Goal: Task Accomplishment & Management: Use online tool/utility

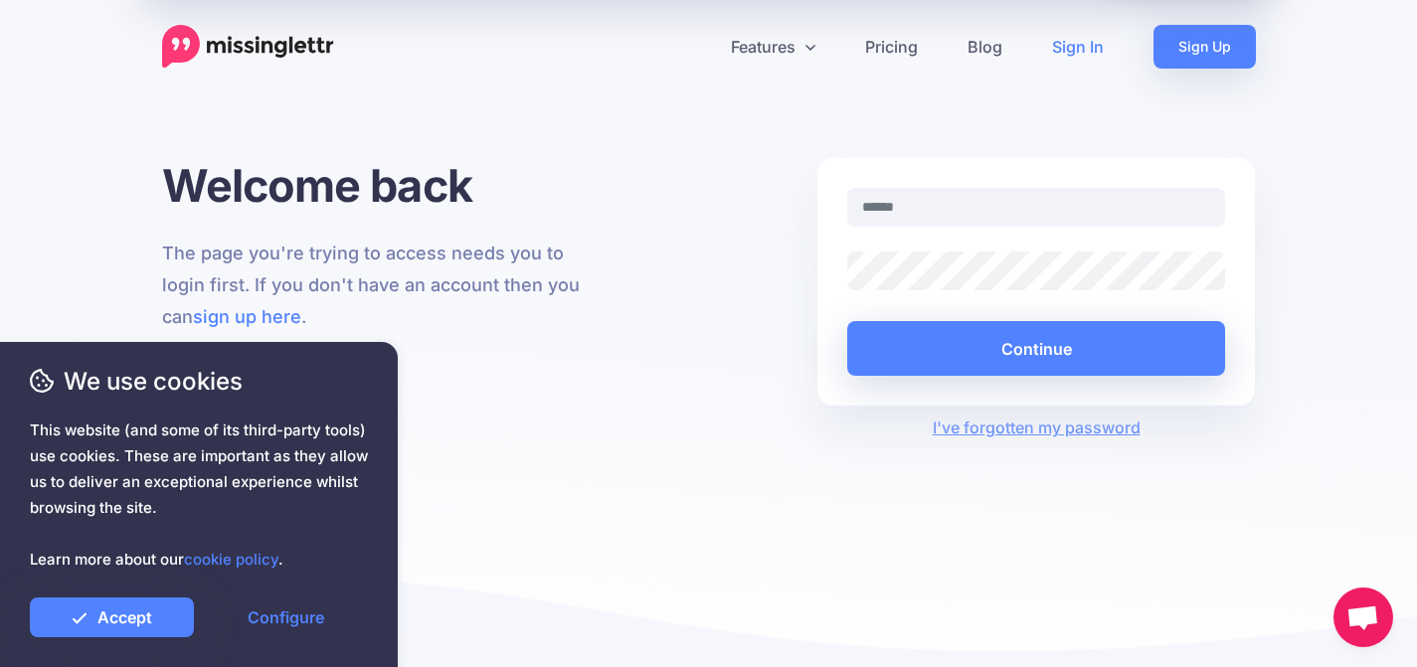
type input "**********"
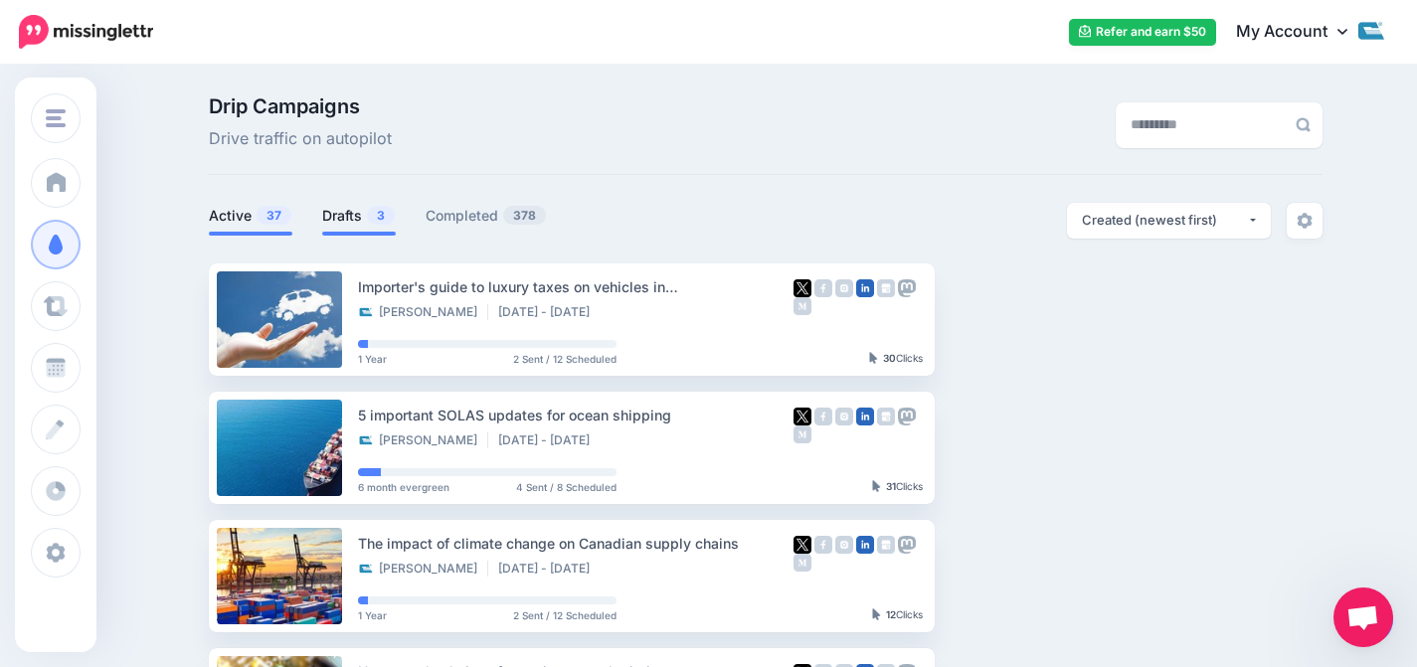
click at [344, 219] on link "Drafts 3" at bounding box center [359, 216] width 74 height 24
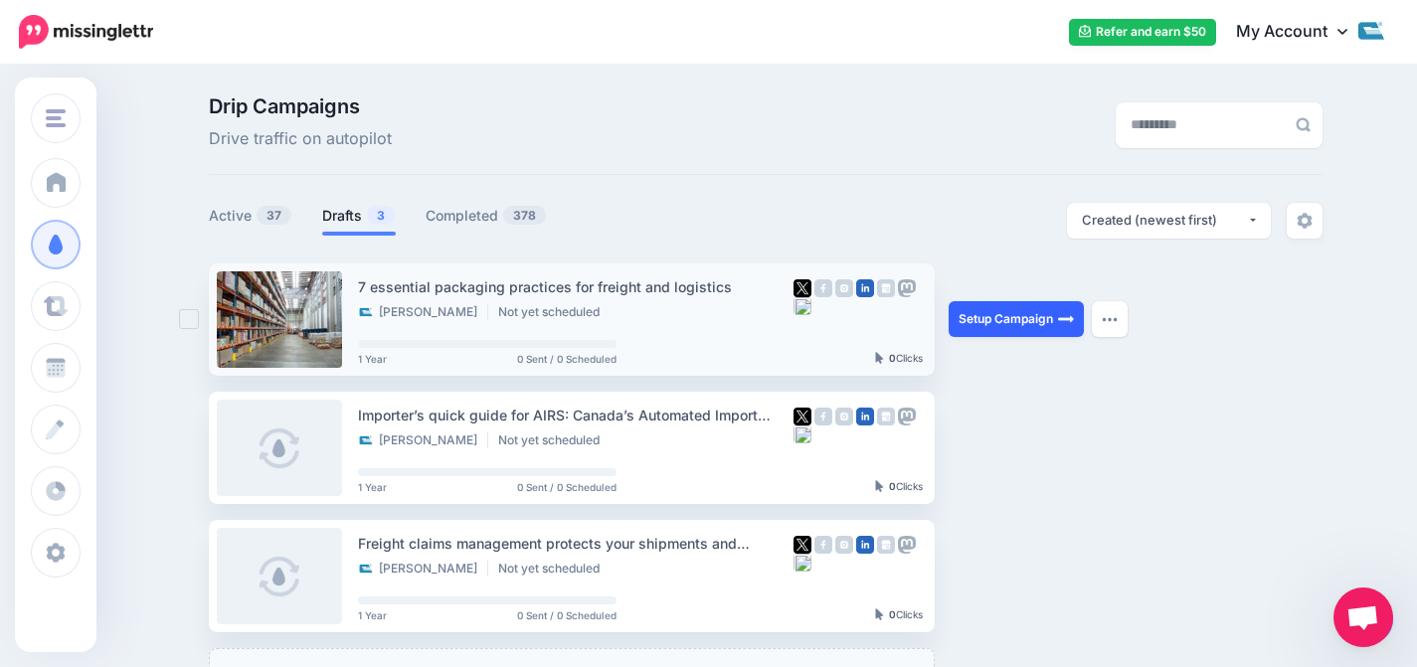
click at [982, 327] on link "Setup Campaign" at bounding box center [1015, 319] width 135 height 36
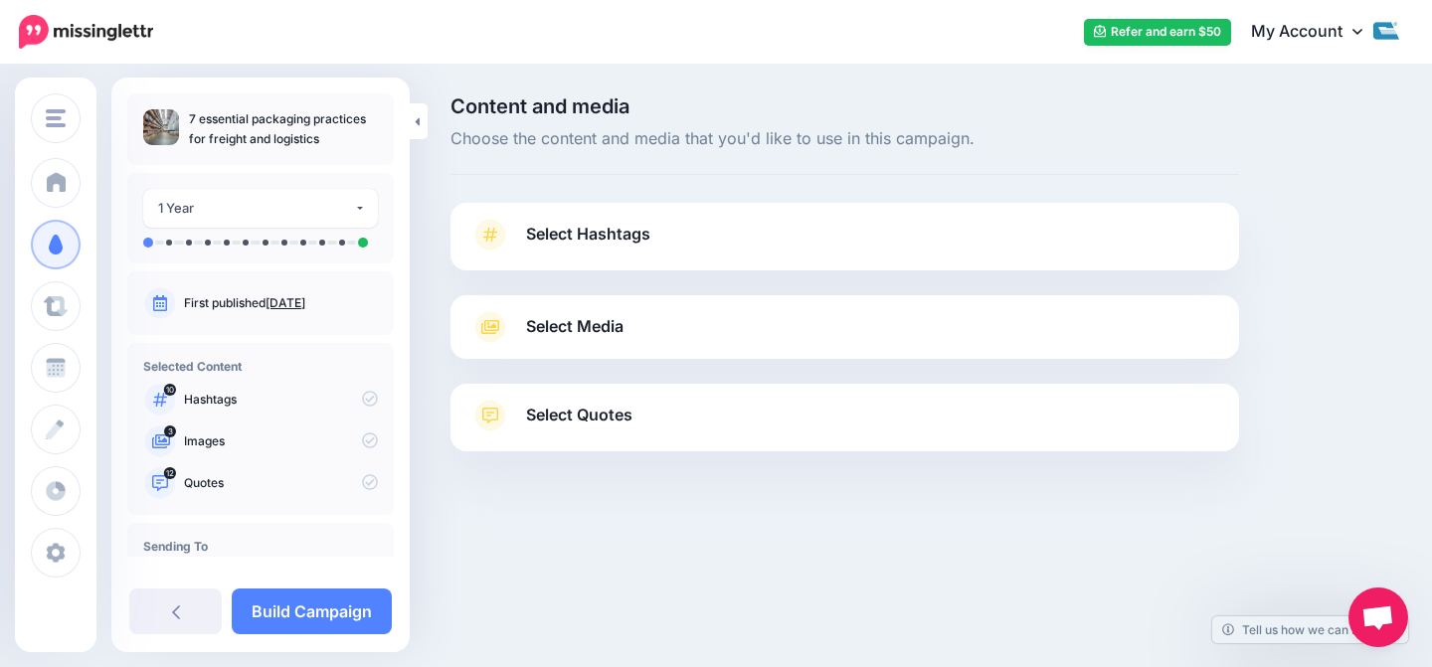
click at [610, 232] on span "Select Hashtags" at bounding box center [588, 234] width 124 height 27
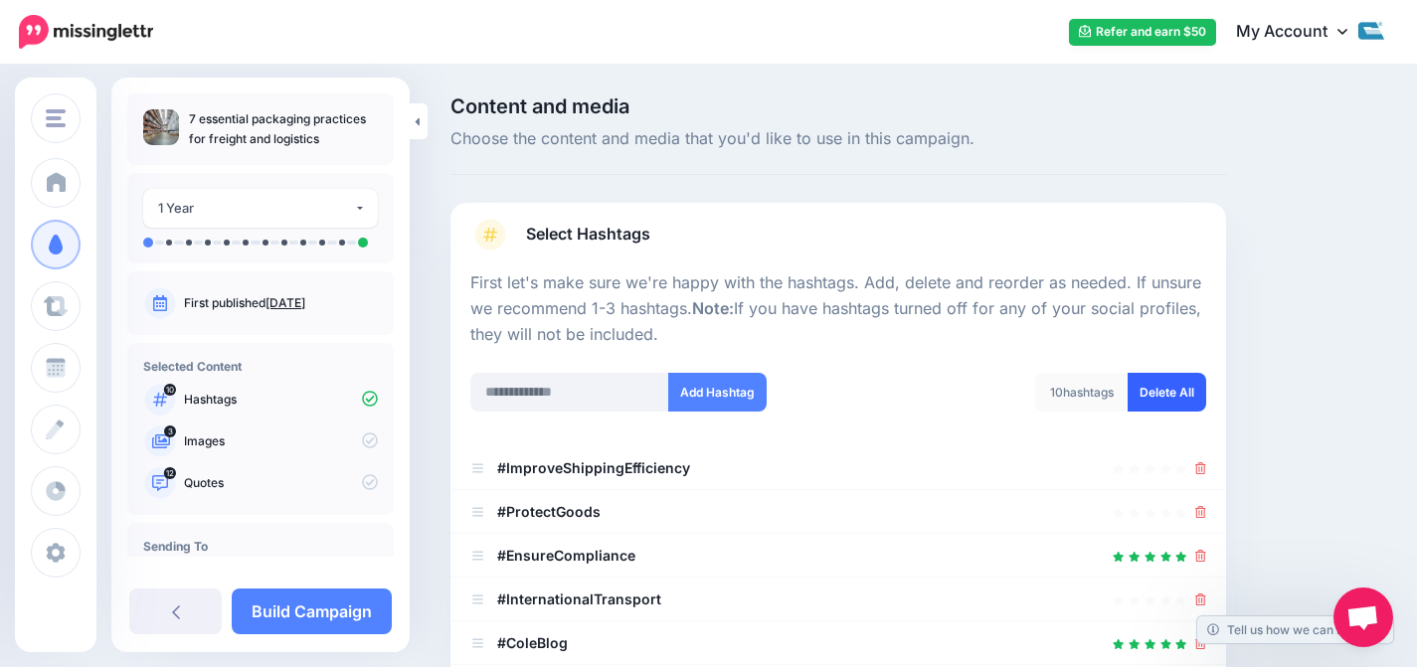
click at [1191, 395] on link "Delete All" at bounding box center [1166, 392] width 79 height 39
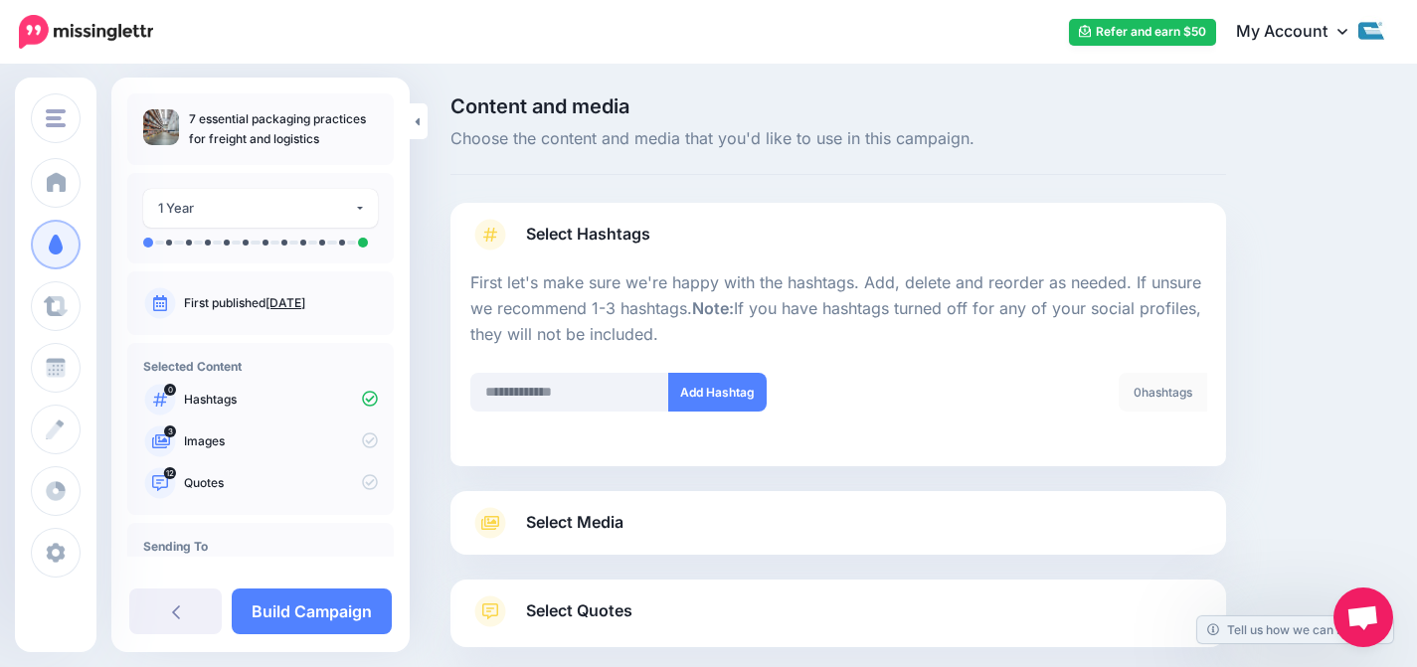
scroll to position [108, 0]
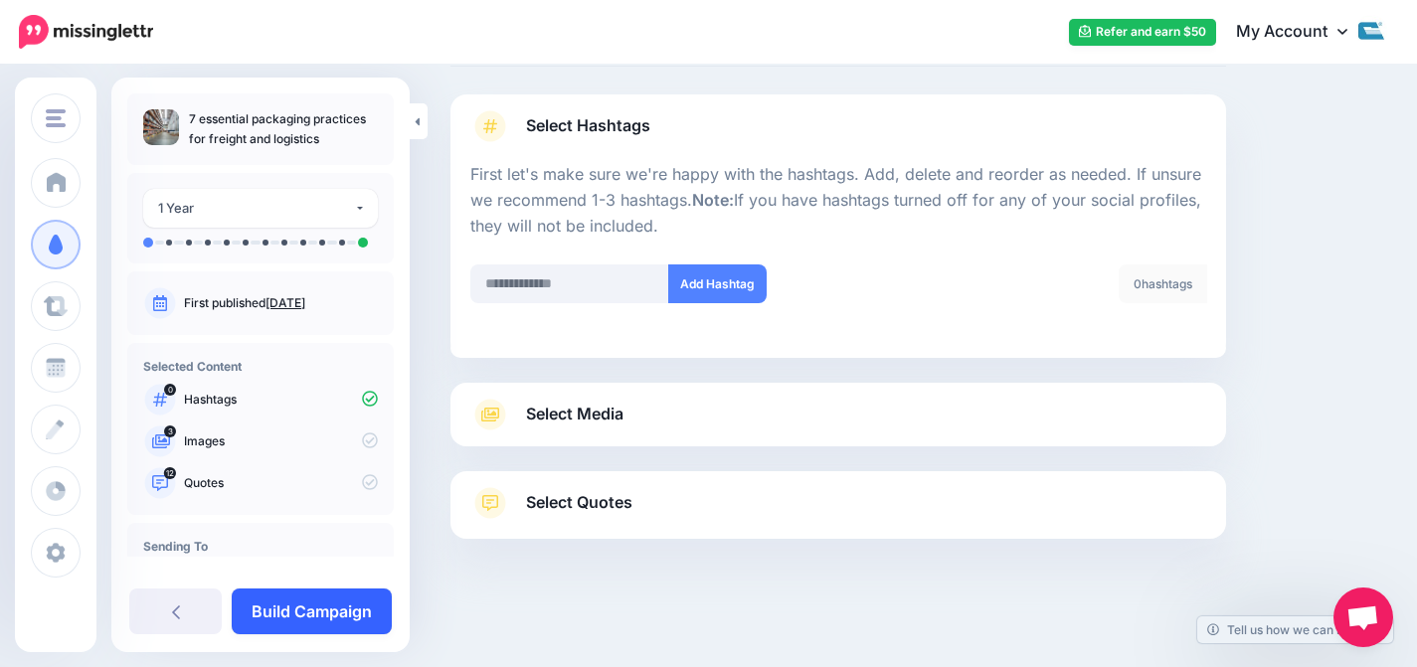
click at [323, 600] on link "Build Campaign" at bounding box center [312, 612] width 160 height 46
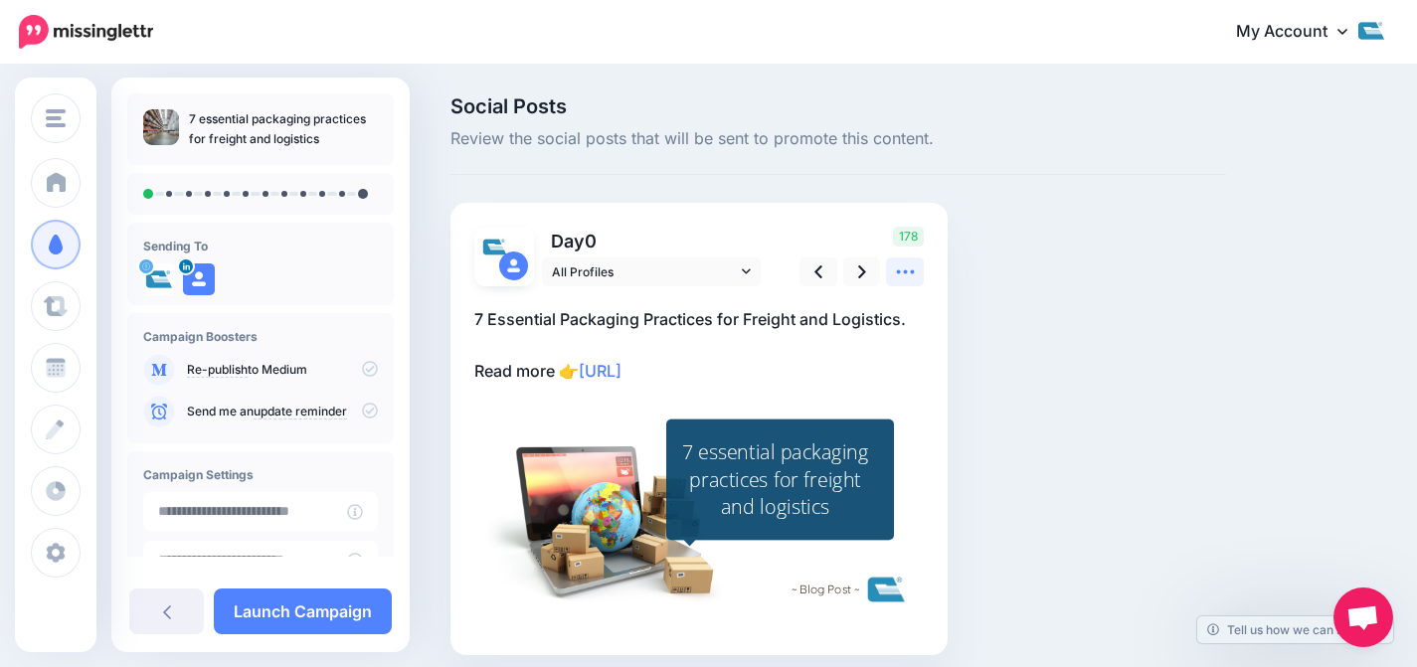
click at [905, 265] on icon at bounding box center [905, 271] width 21 height 21
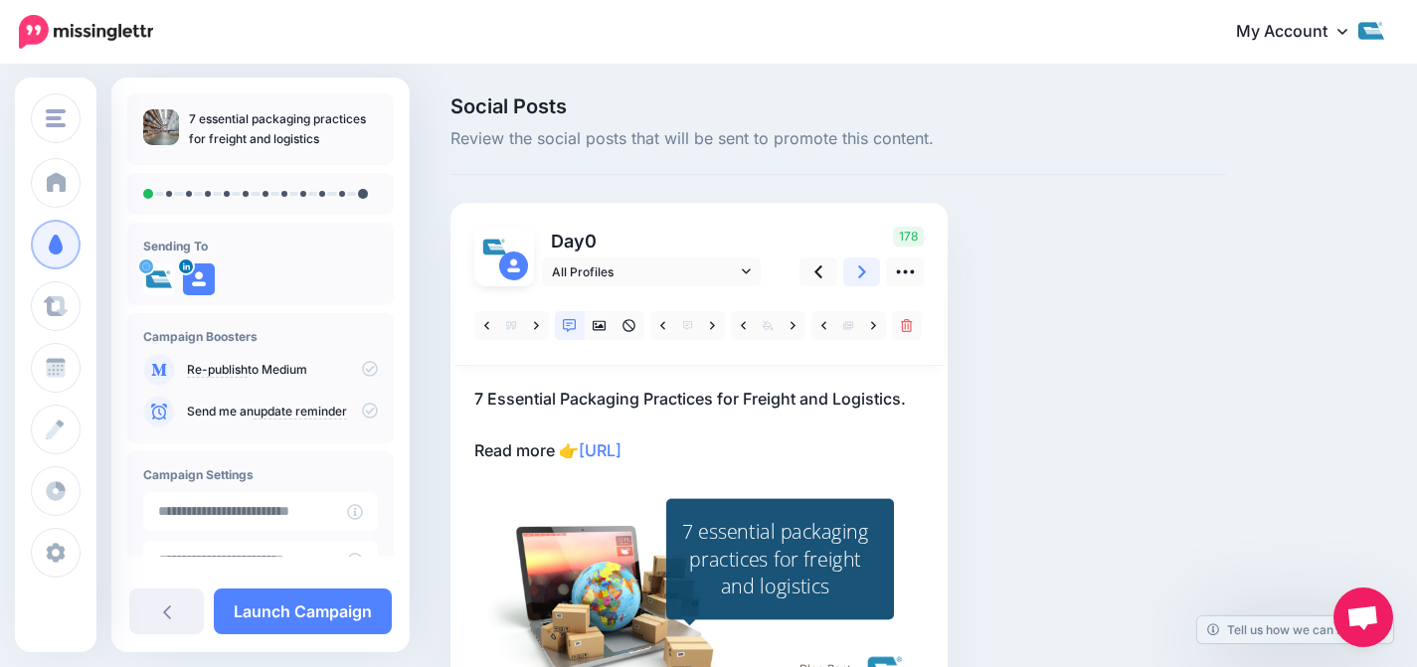
click at [857, 266] on link at bounding box center [862, 272] width 38 height 29
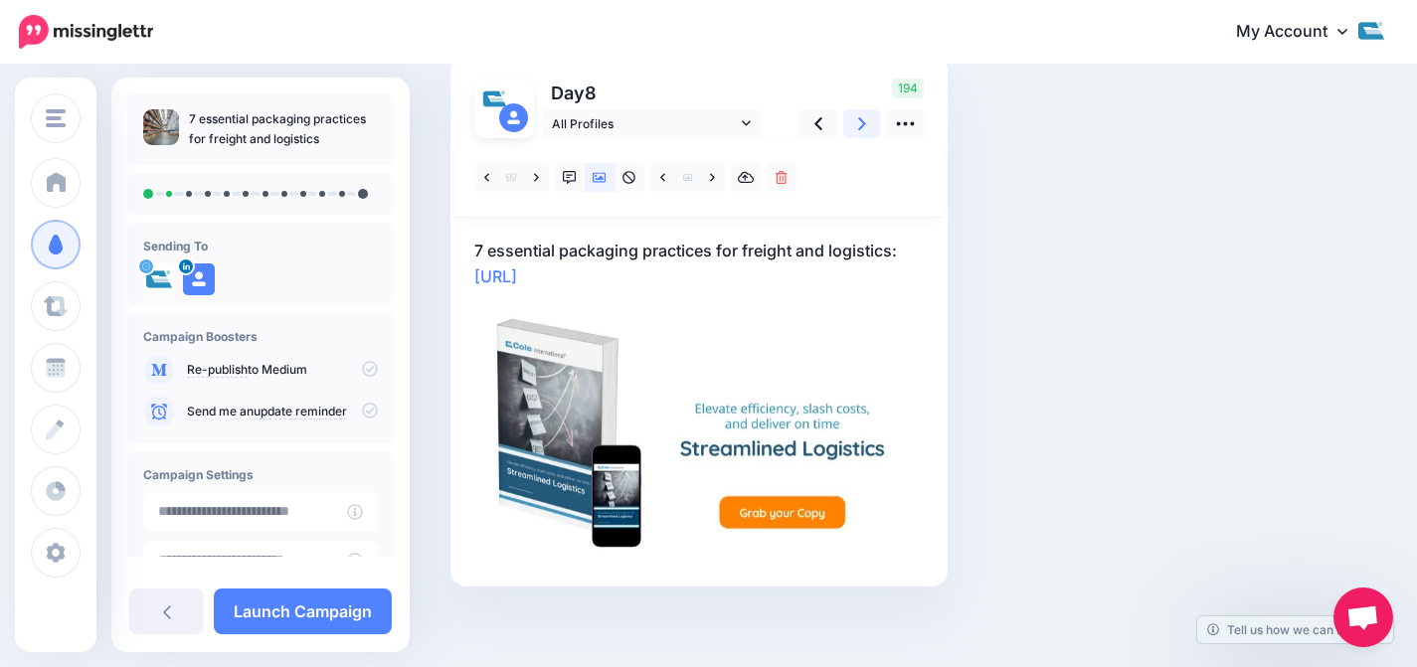
scroll to position [156, 0]
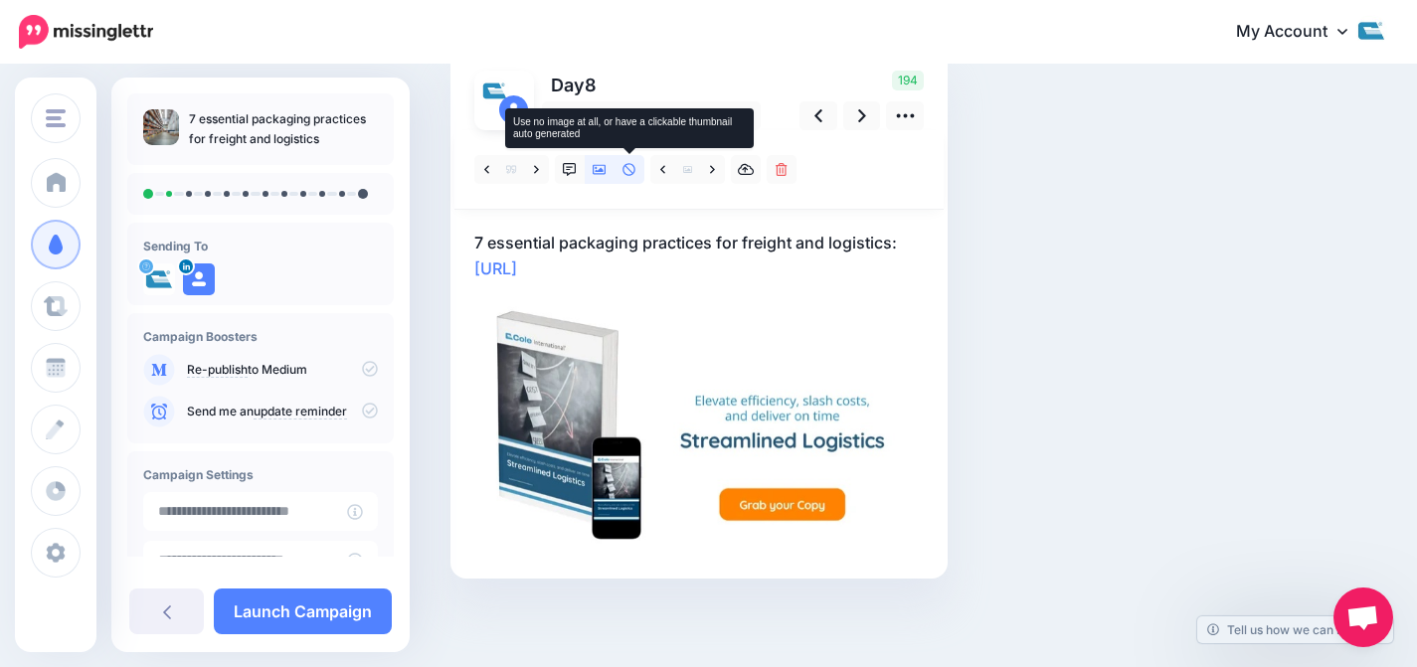
click at [631, 163] on icon at bounding box center [629, 170] width 14 height 14
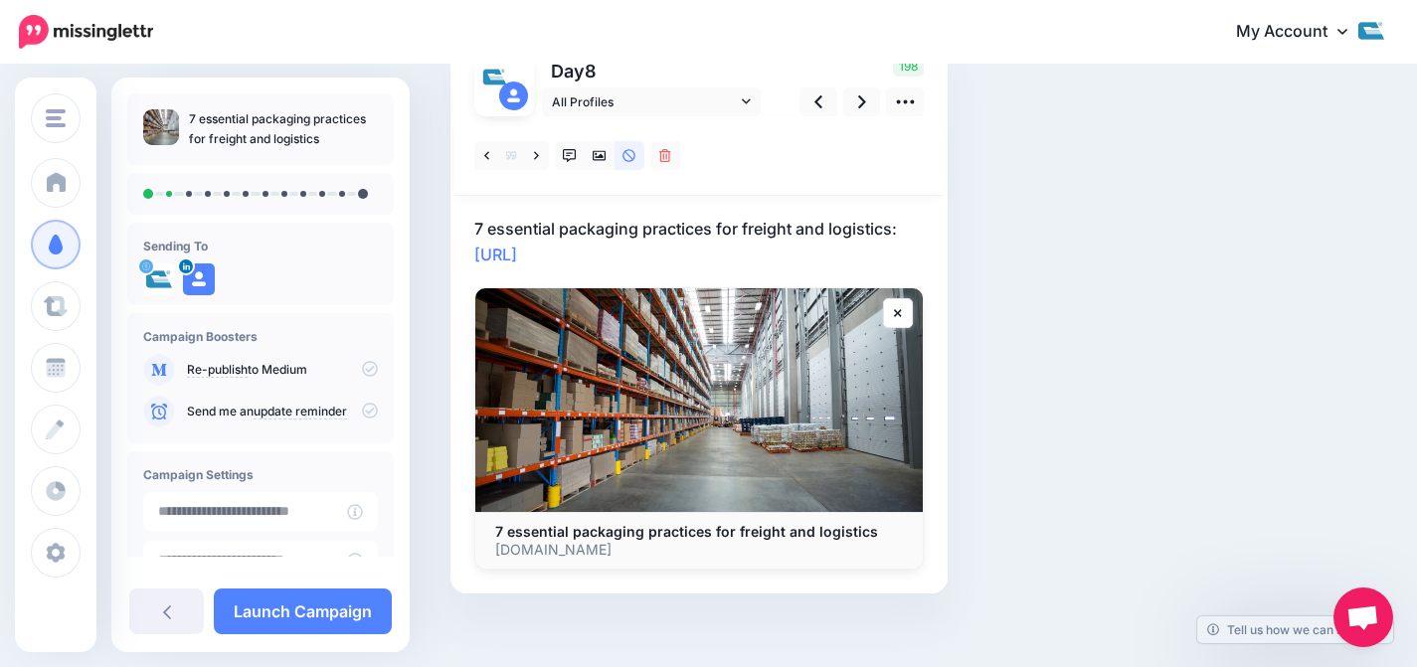
scroll to position [174, 0]
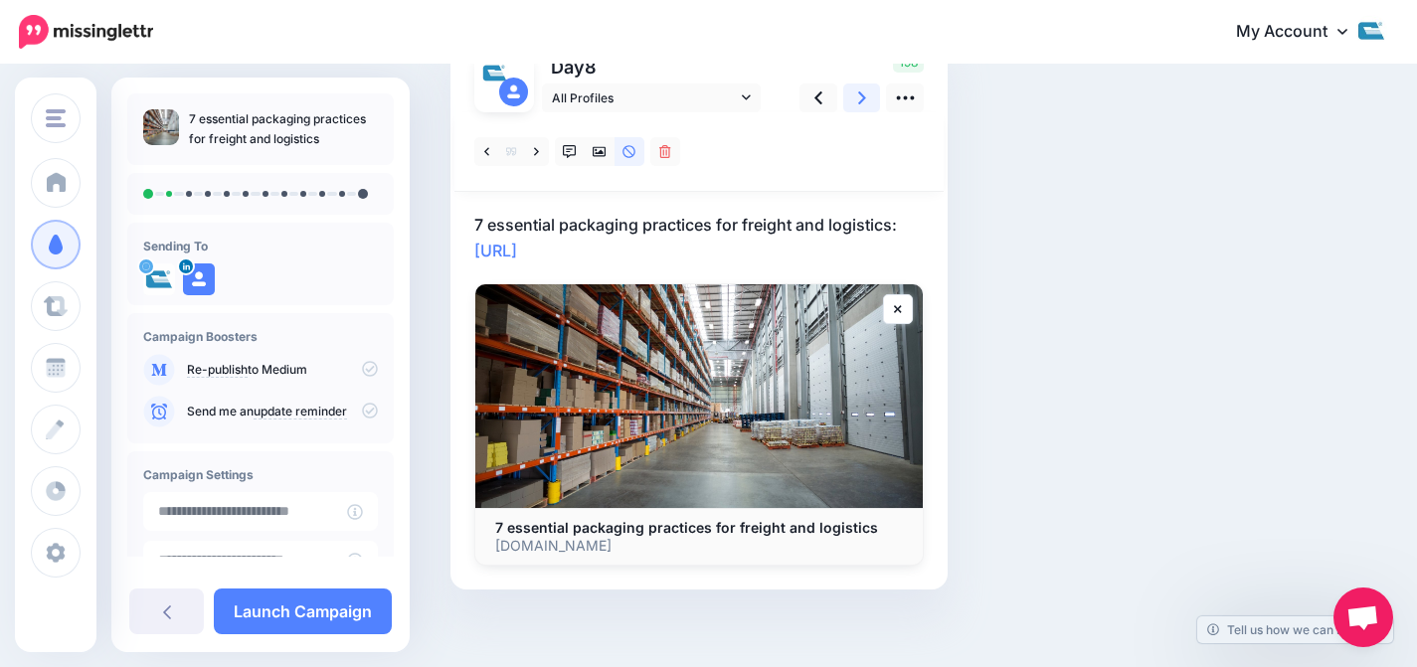
click at [860, 96] on icon at bounding box center [862, 97] width 8 height 21
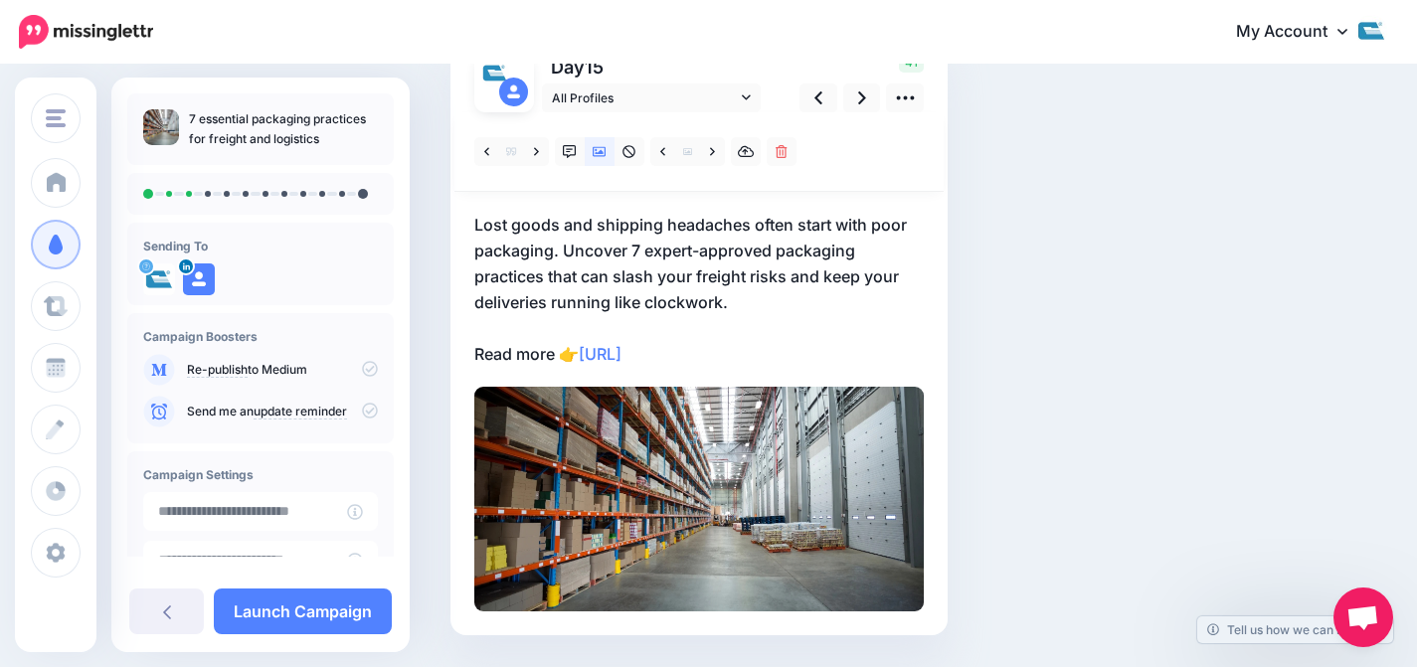
click at [567, 245] on p "Lost goods and shipping headaches often start with poor packaging. Uncover 7 ex…" at bounding box center [698, 289] width 449 height 155
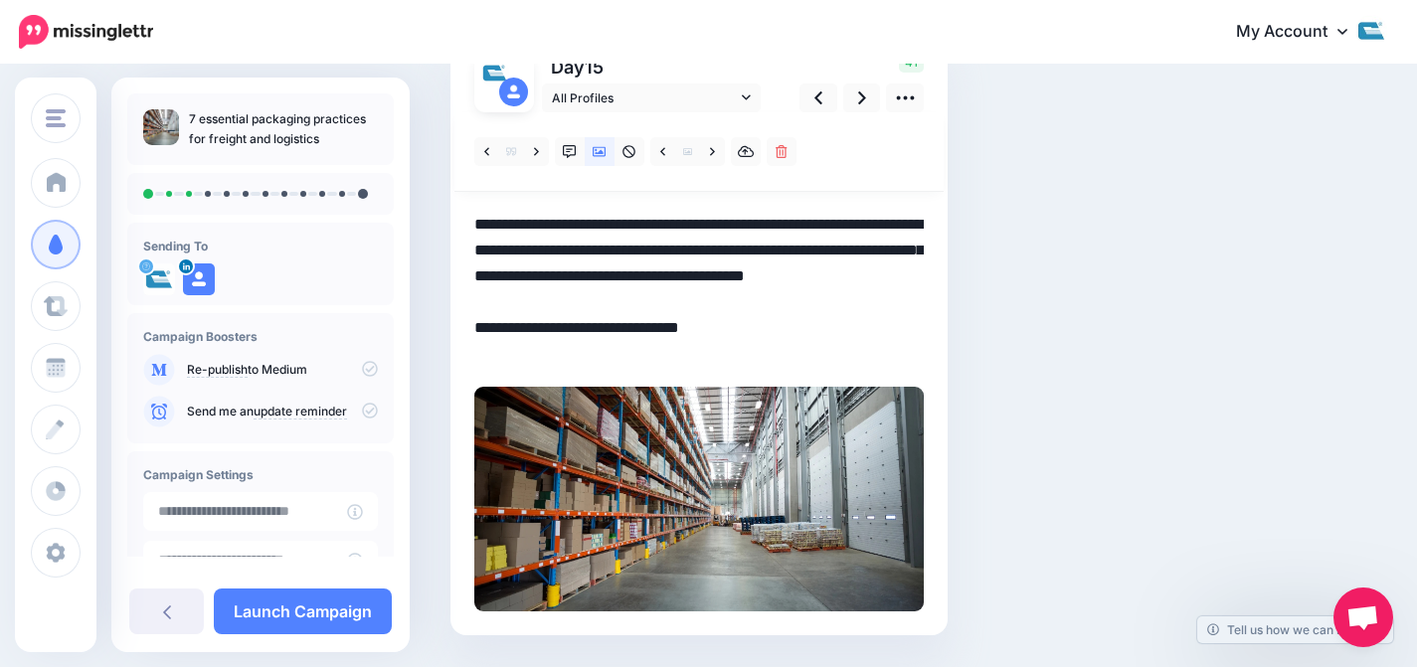
scroll to position [0, 0]
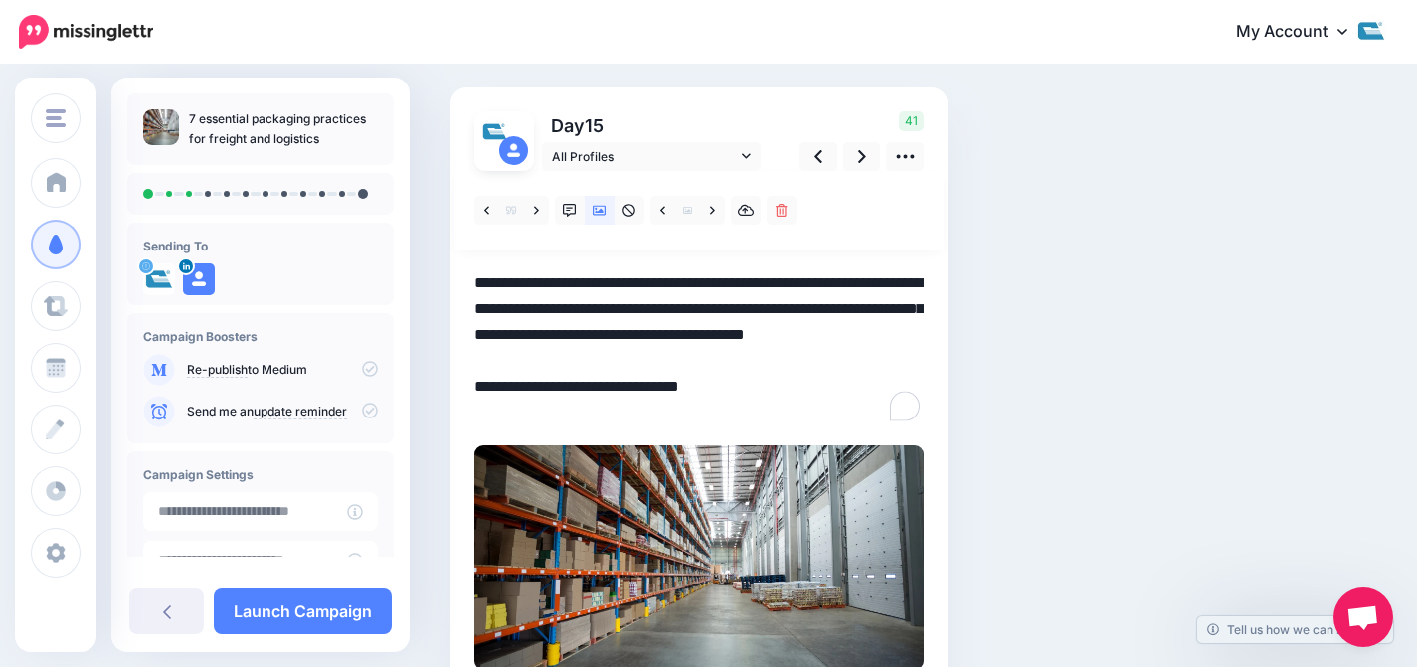
click at [568, 302] on textarea "**********" at bounding box center [698, 347] width 449 height 155
drag, startPoint x: 565, startPoint y: 303, endPoint x: 388, endPoint y: 249, distance: 185.2
click at [388, 249] on div "Cole International Cole International Add Workspace Dashboard Campaigns Curate …" at bounding box center [708, 367] width 1417 height 832
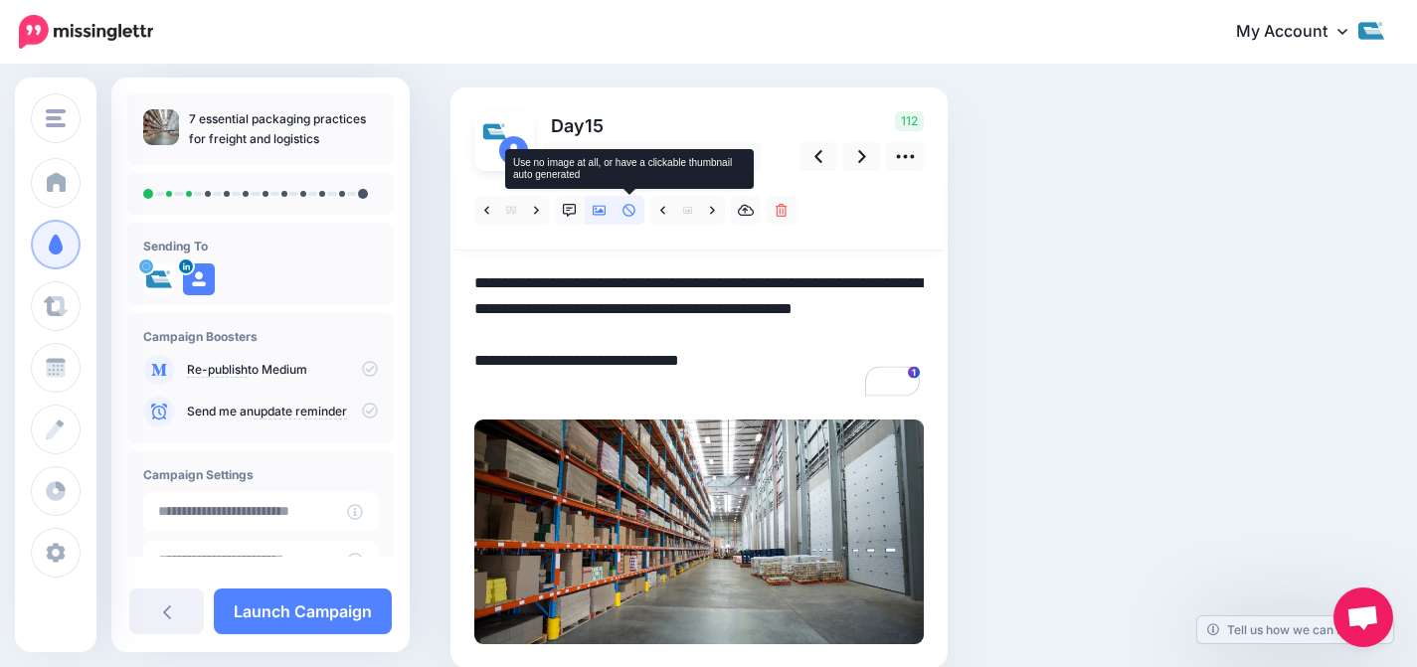
click at [625, 204] on icon at bounding box center [629, 211] width 14 height 14
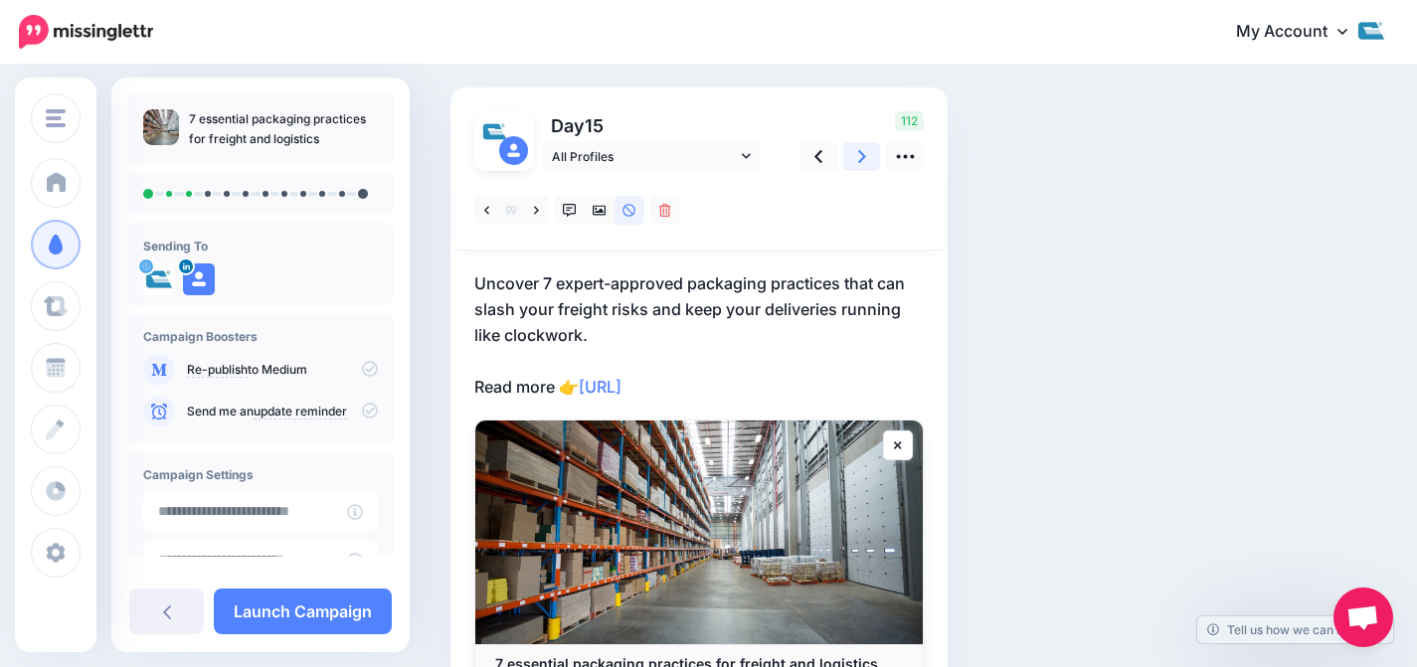
click at [852, 152] on link at bounding box center [862, 156] width 38 height 29
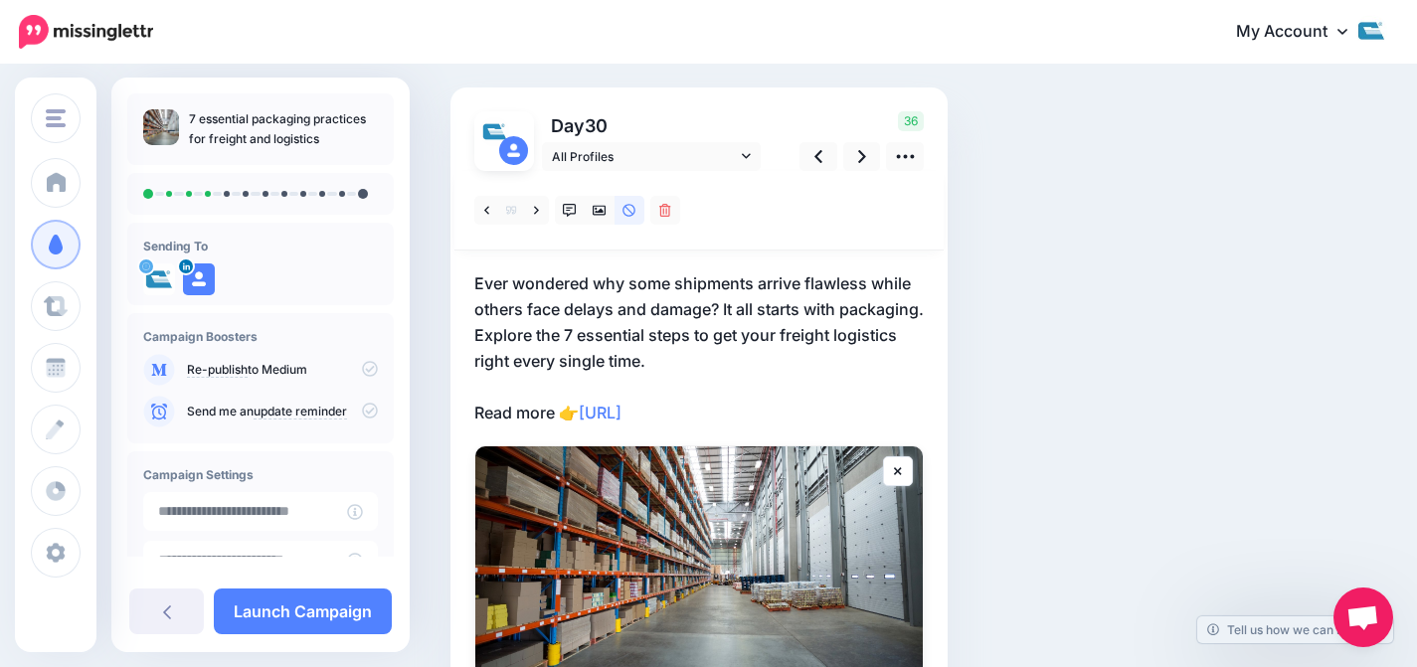
click at [578, 327] on p "Ever wondered why some shipments arrive flawless while others face delays and d…" at bounding box center [698, 347] width 449 height 155
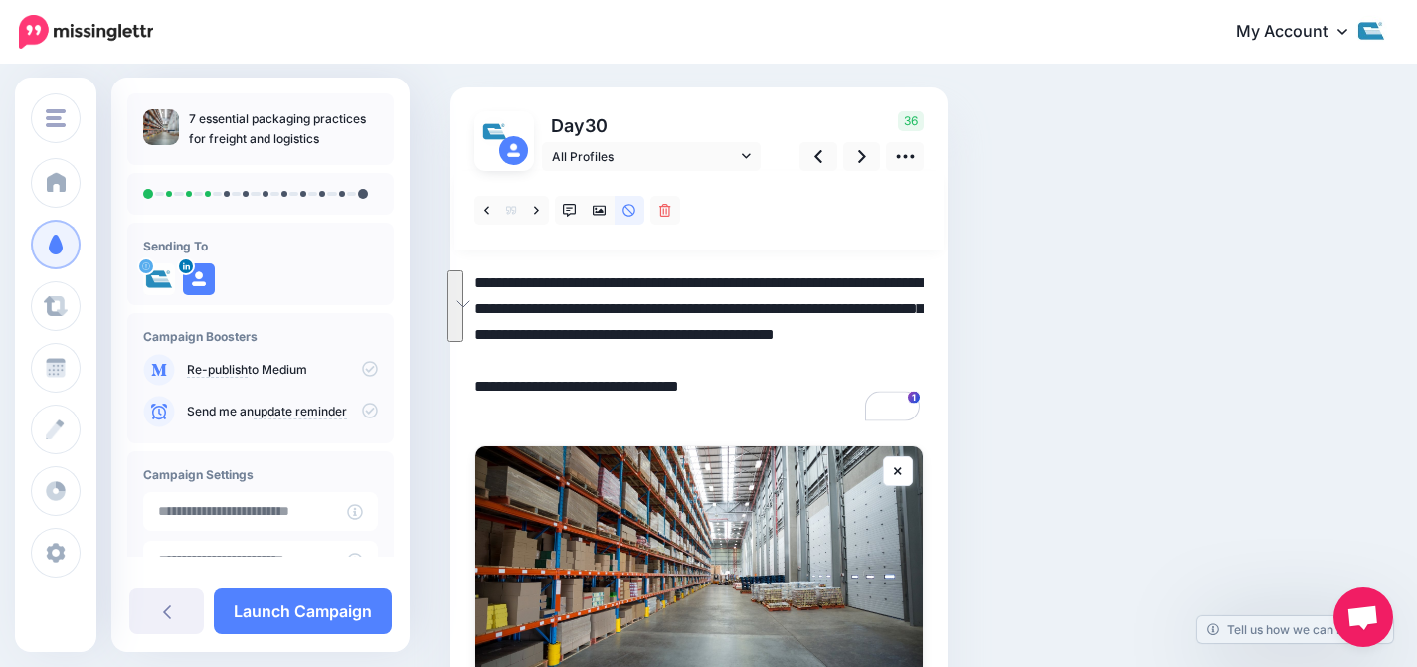
drag, startPoint x: 563, startPoint y: 332, endPoint x: 471, endPoint y: 286, distance: 102.3
click at [460, 274] on div "Social Posts Review the social posts that will be sent to promote this content.…" at bounding box center [837, 396] width 805 height 830
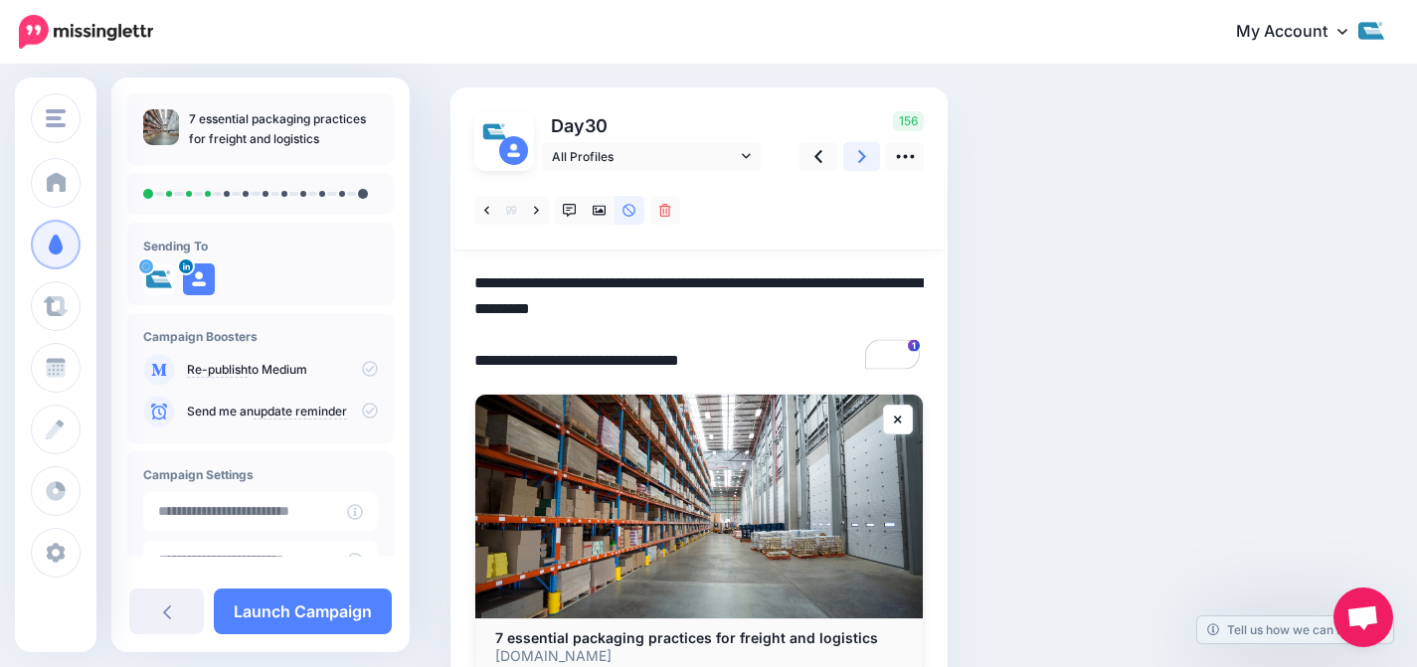
click at [858, 149] on icon at bounding box center [862, 156] width 8 height 21
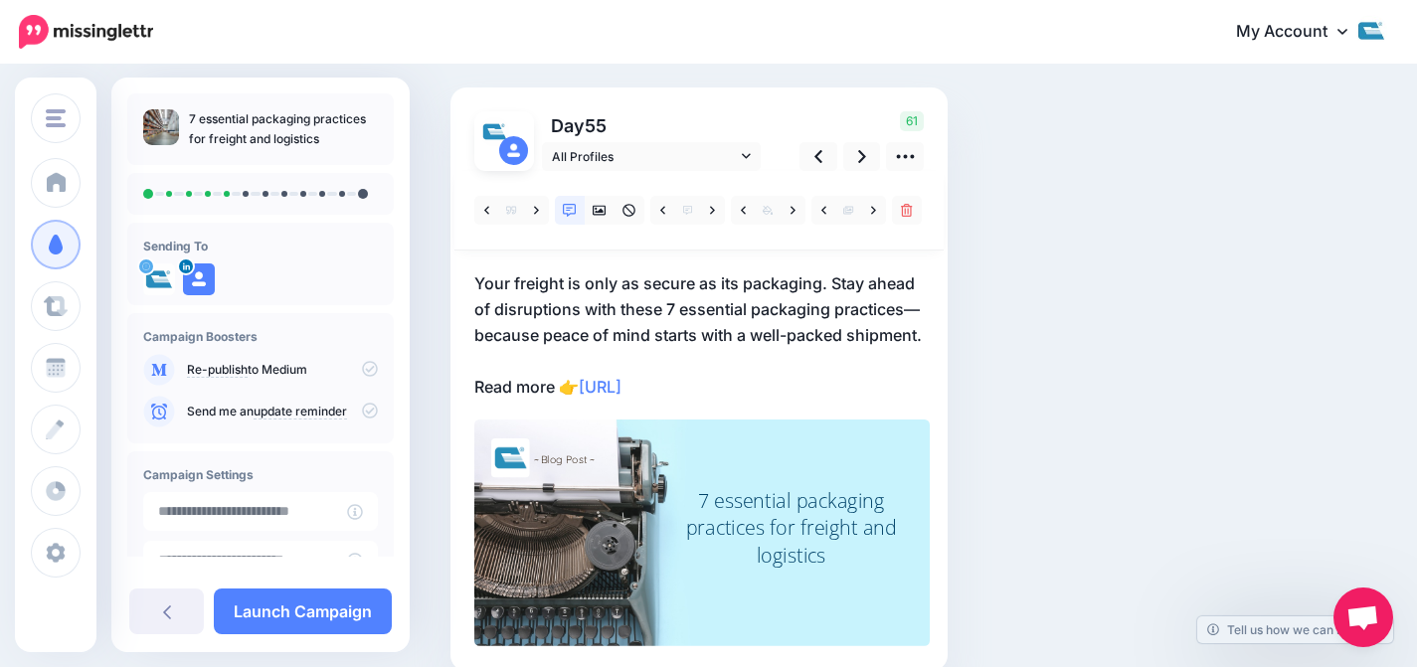
click at [833, 281] on p "Your freight is only as secure as its packaging. Stay ahead of disruptions with…" at bounding box center [698, 334] width 449 height 129
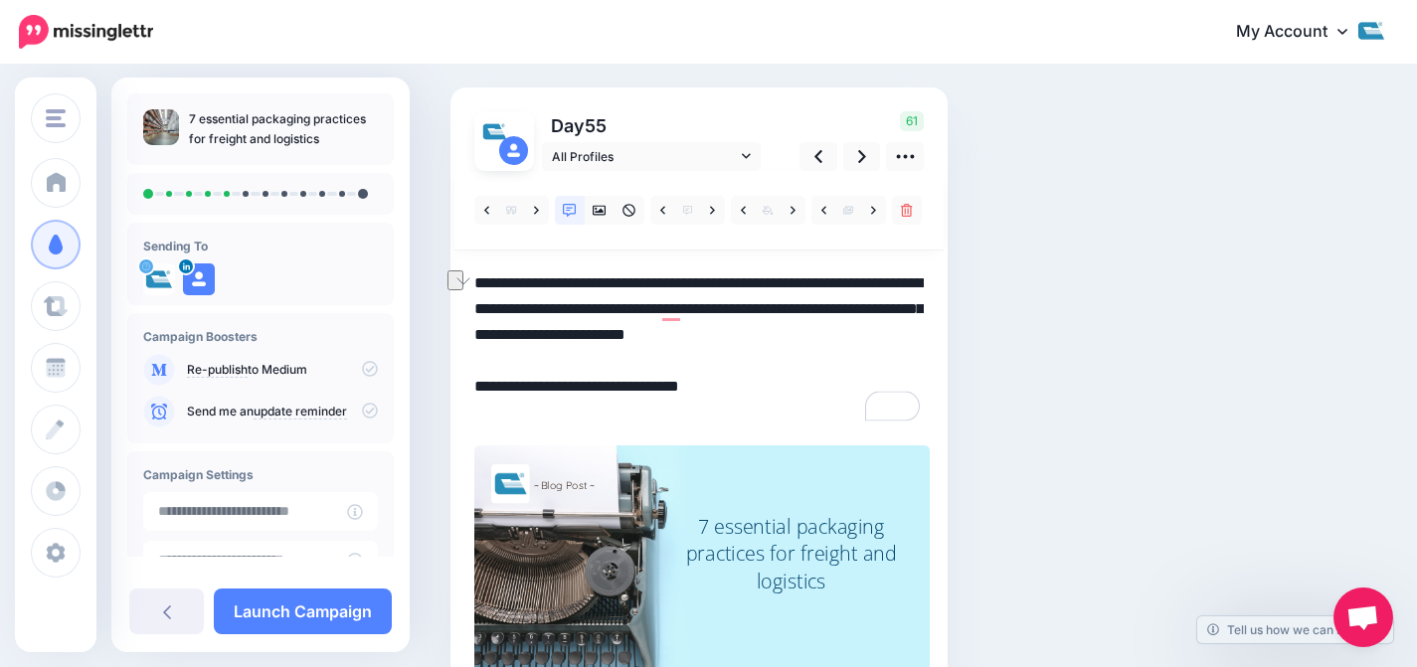
drag, startPoint x: 834, startPoint y: 280, endPoint x: 452, endPoint y: 280, distance: 381.8
click at [452, 280] on div "Day 55 All Profiles 61" at bounding box center [698, 391] width 497 height 609
click at [813, 321] on textarea "**********" at bounding box center [698, 347] width 449 height 155
click at [579, 363] on textarea "**********" at bounding box center [698, 347] width 449 height 155
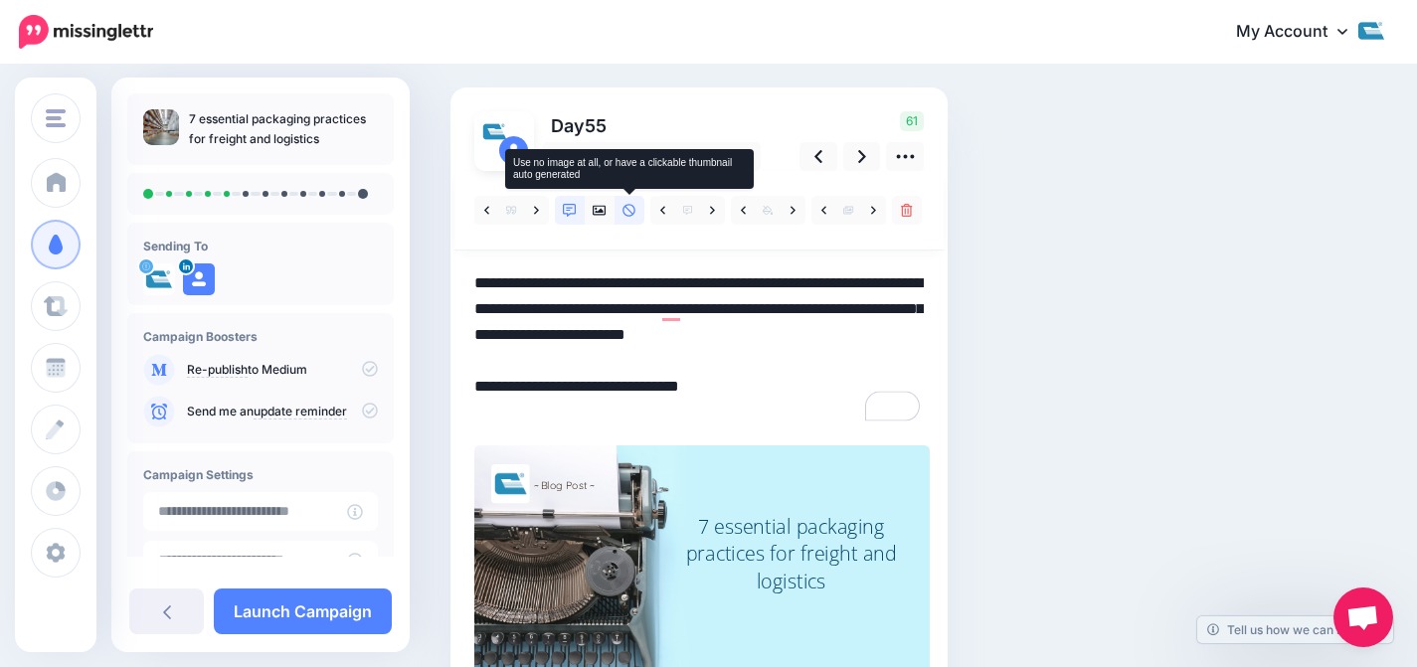
click at [621, 207] on link at bounding box center [629, 210] width 30 height 29
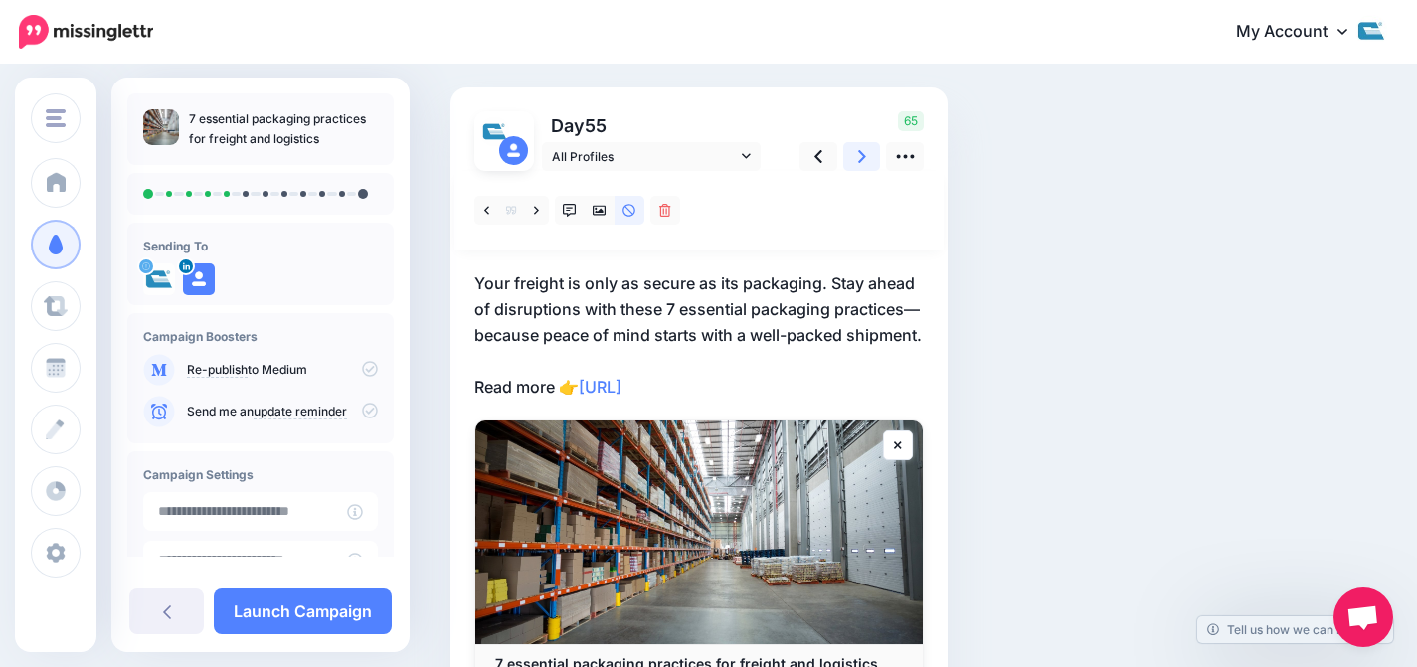
click at [871, 154] on link at bounding box center [862, 156] width 38 height 29
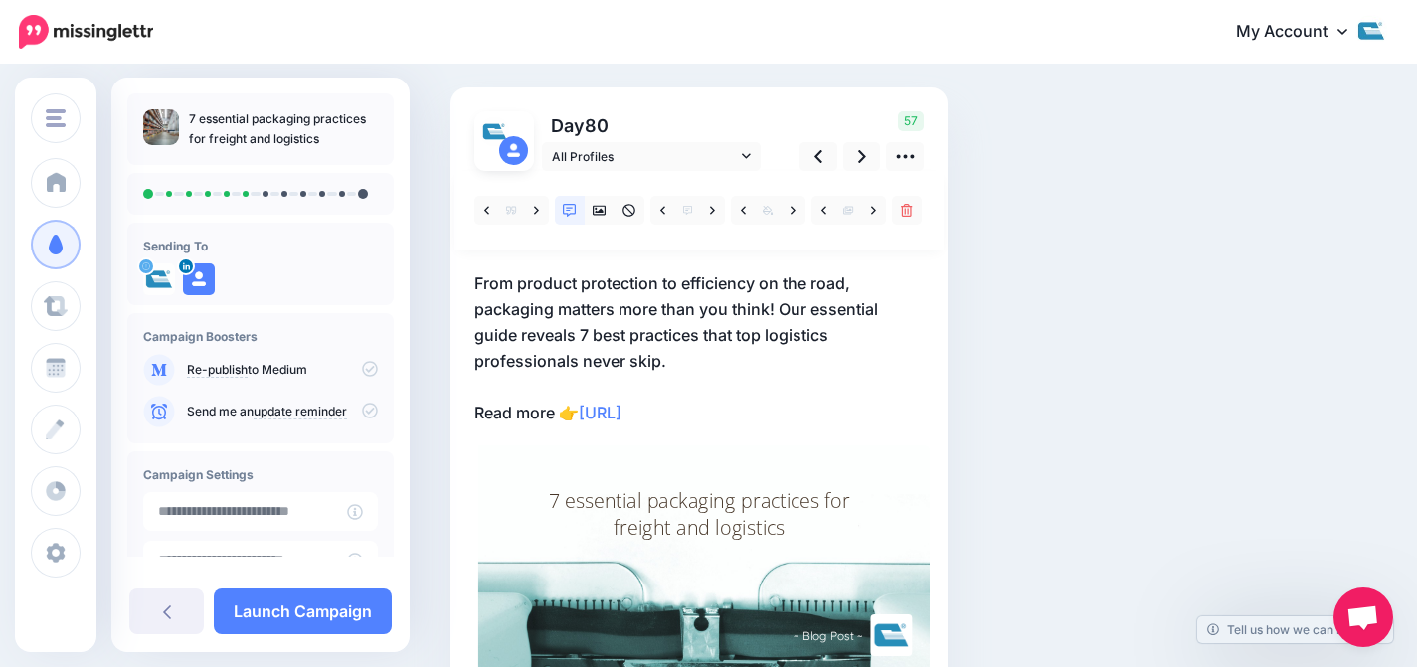
click at [790, 300] on p "From product protection to efficiency on the road, packaging matters more than …" at bounding box center [698, 347] width 449 height 155
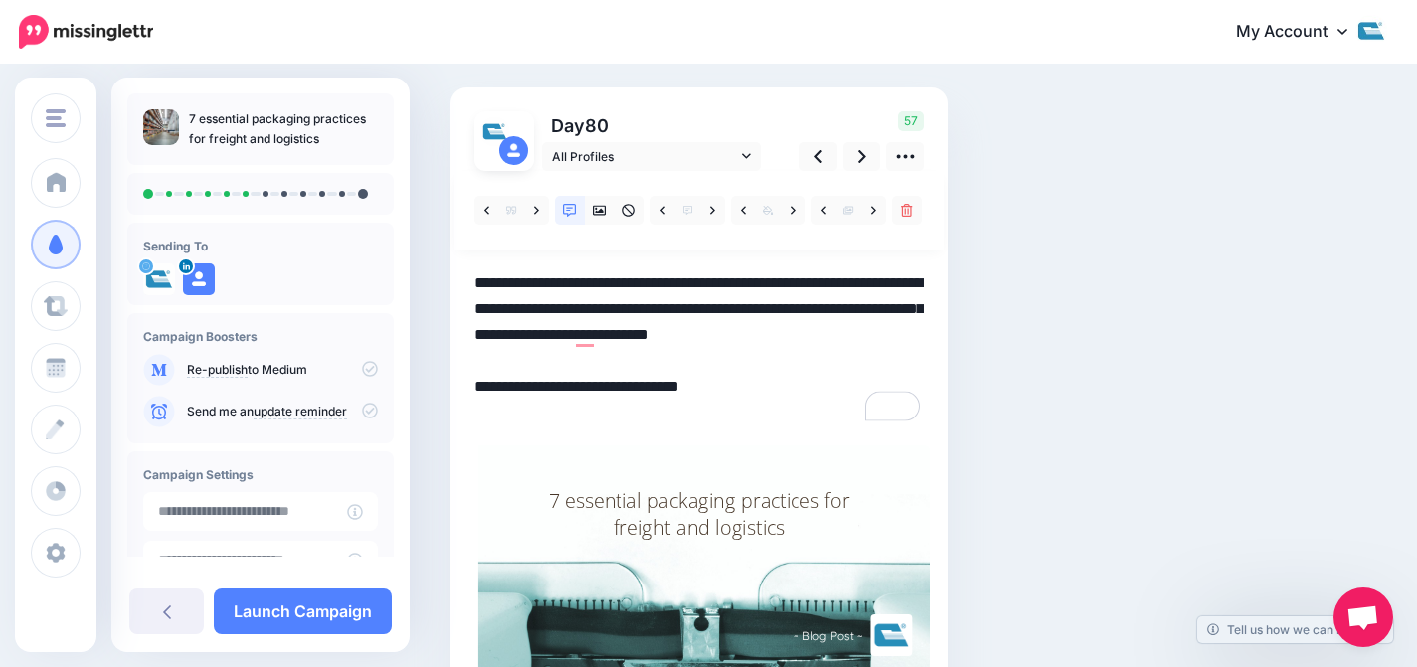
click at [680, 375] on textarea "**********" at bounding box center [698, 347] width 449 height 155
click at [854, 155] on link at bounding box center [862, 156] width 38 height 29
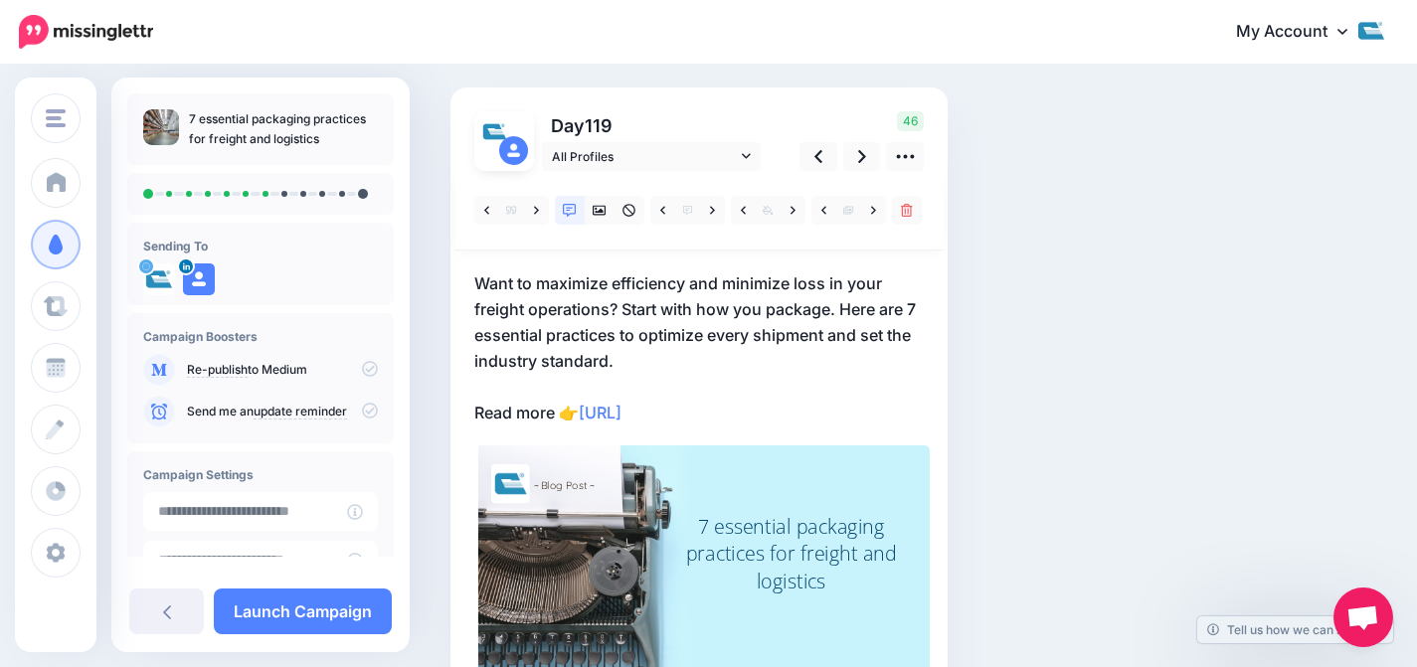
click at [620, 318] on p "Want to maximize efficiency and minimize loss in your freight operations? Start…" at bounding box center [698, 347] width 449 height 155
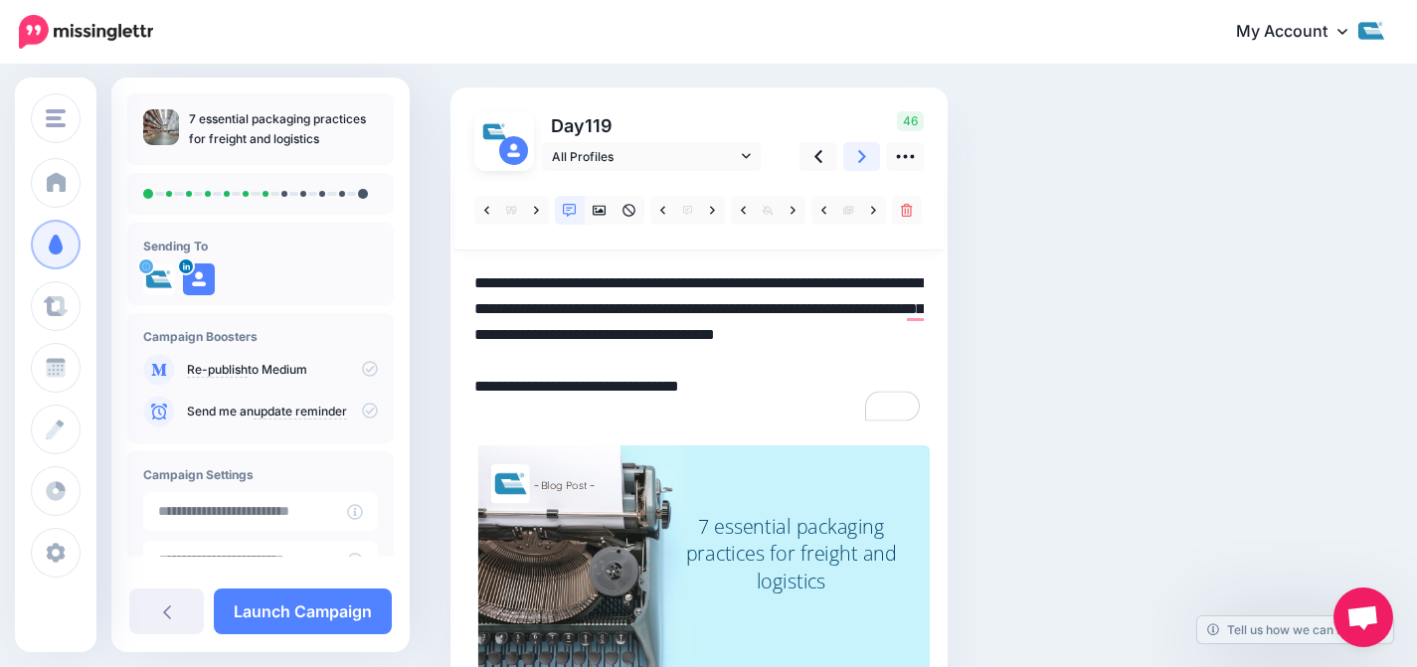
click at [869, 154] on link at bounding box center [862, 156] width 38 height 29
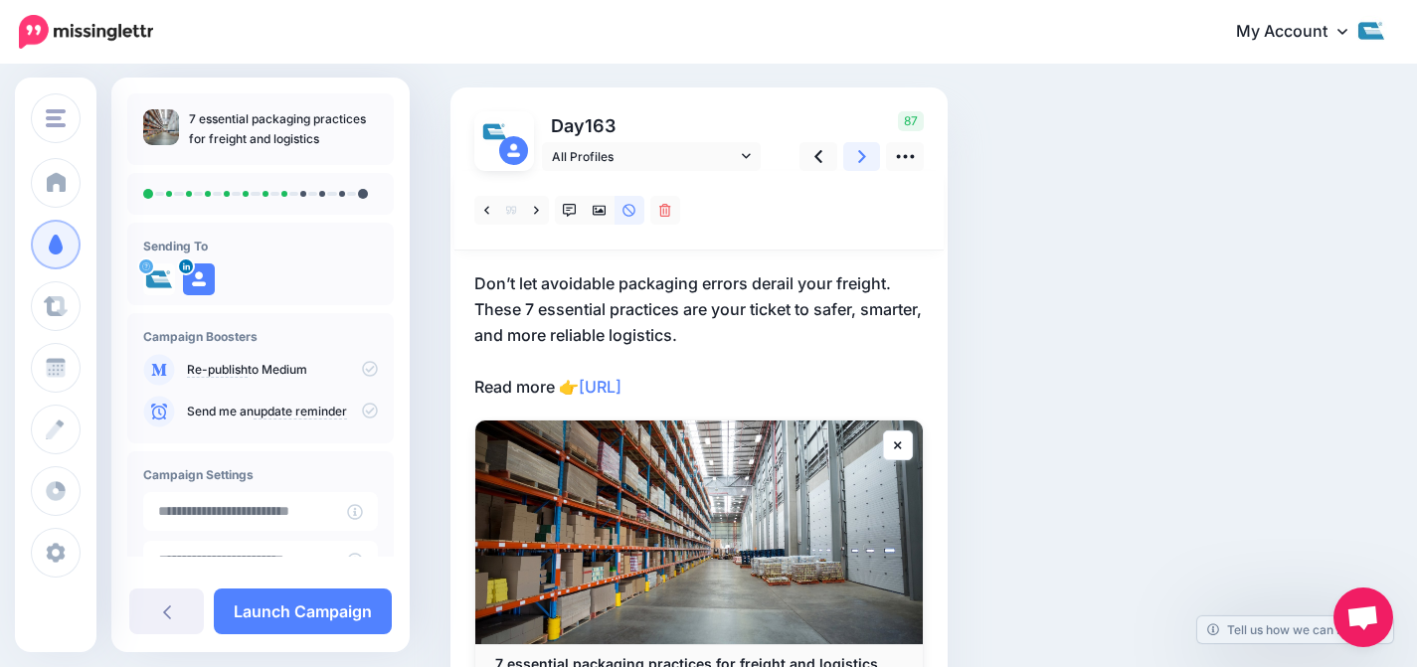
click at [858, 156] on icon at bounding box center [862, 156] width 8 height 21
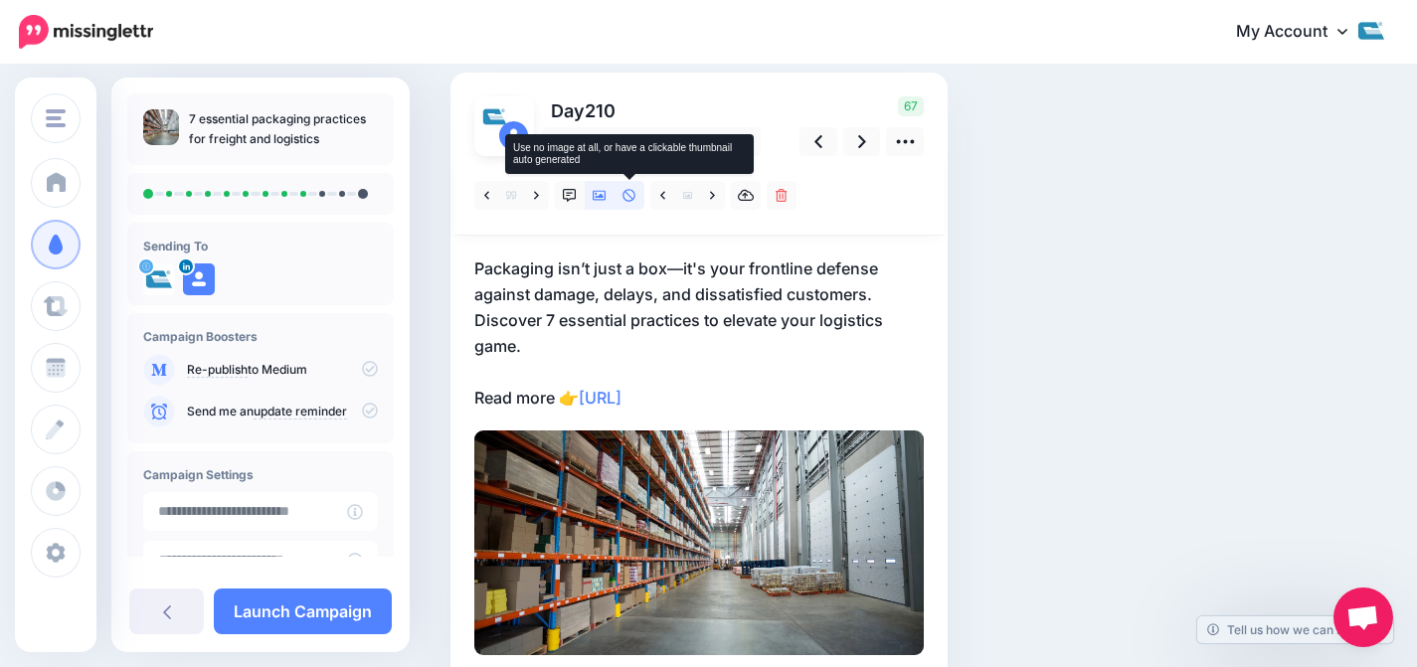
click at [626, 205] on link at bounding box center [629, 195] width 30 height 29
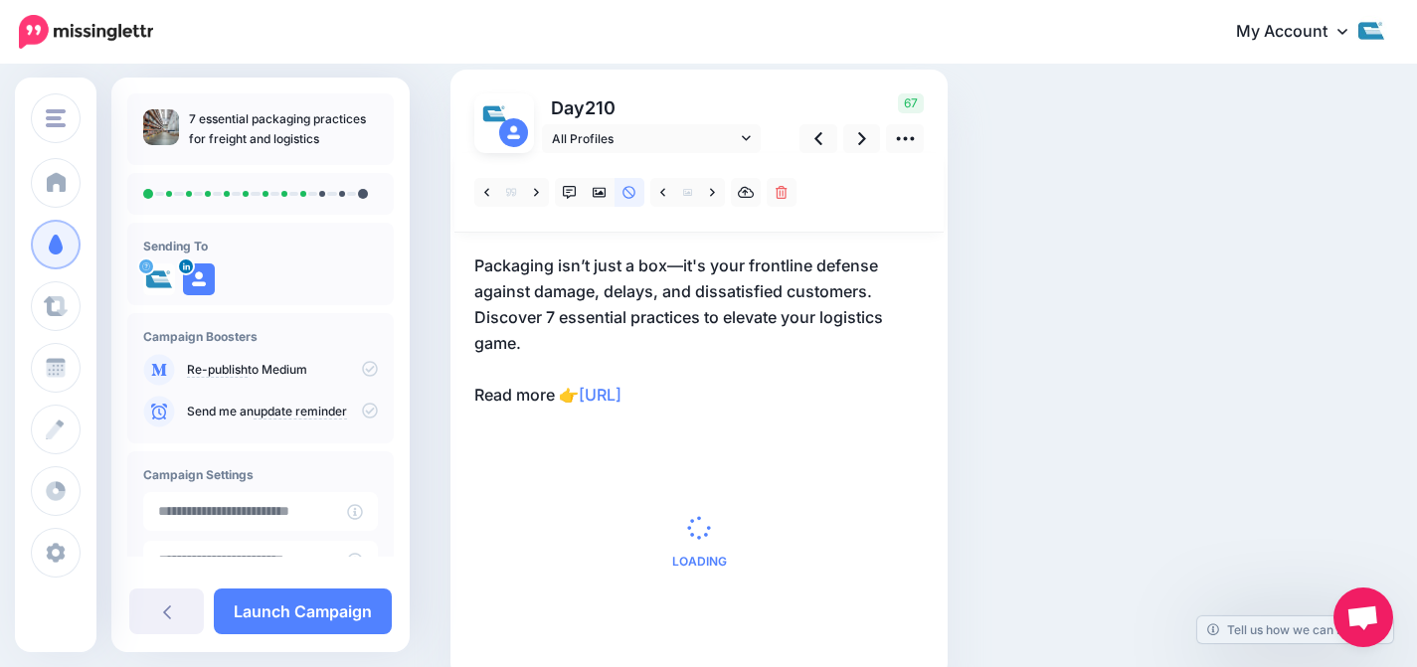
scroll to position [134, 0]
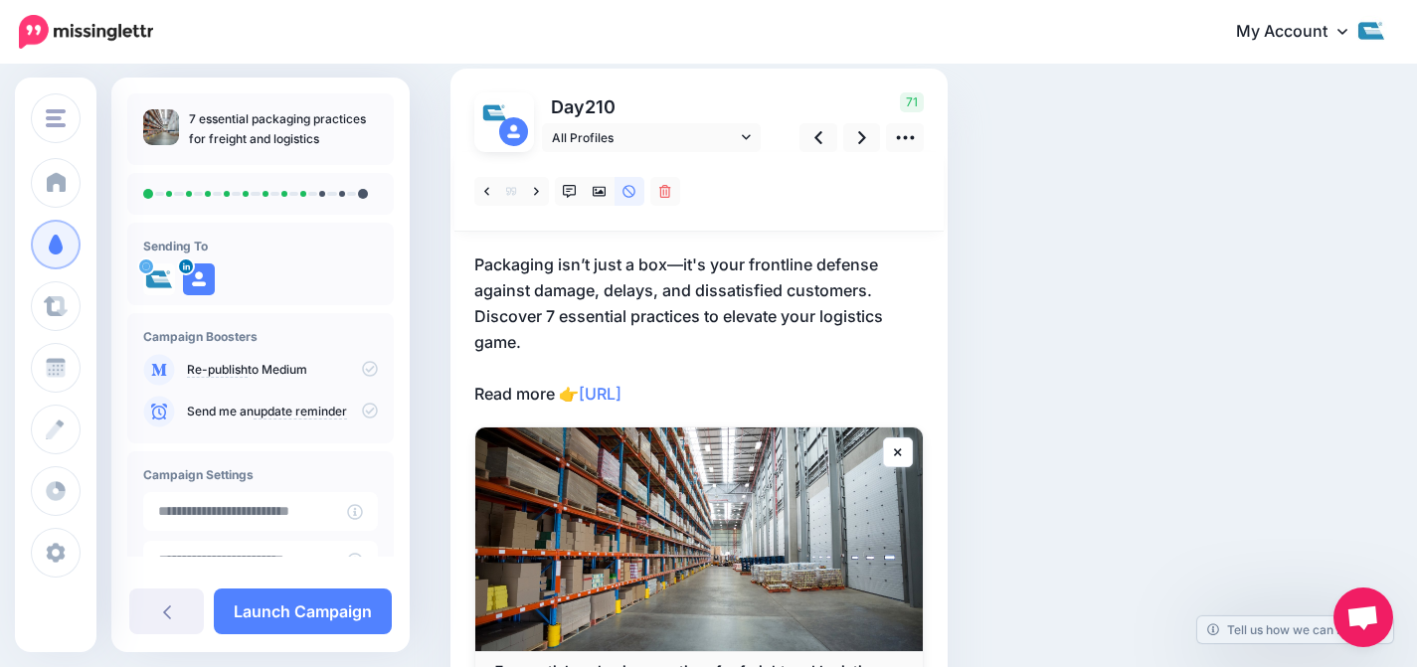
click at [746, 306] on p "Packaging isn’t just a box—it's your frontline defense against damage, delays, …" at bounding box center [698, 329] width 449 height 155
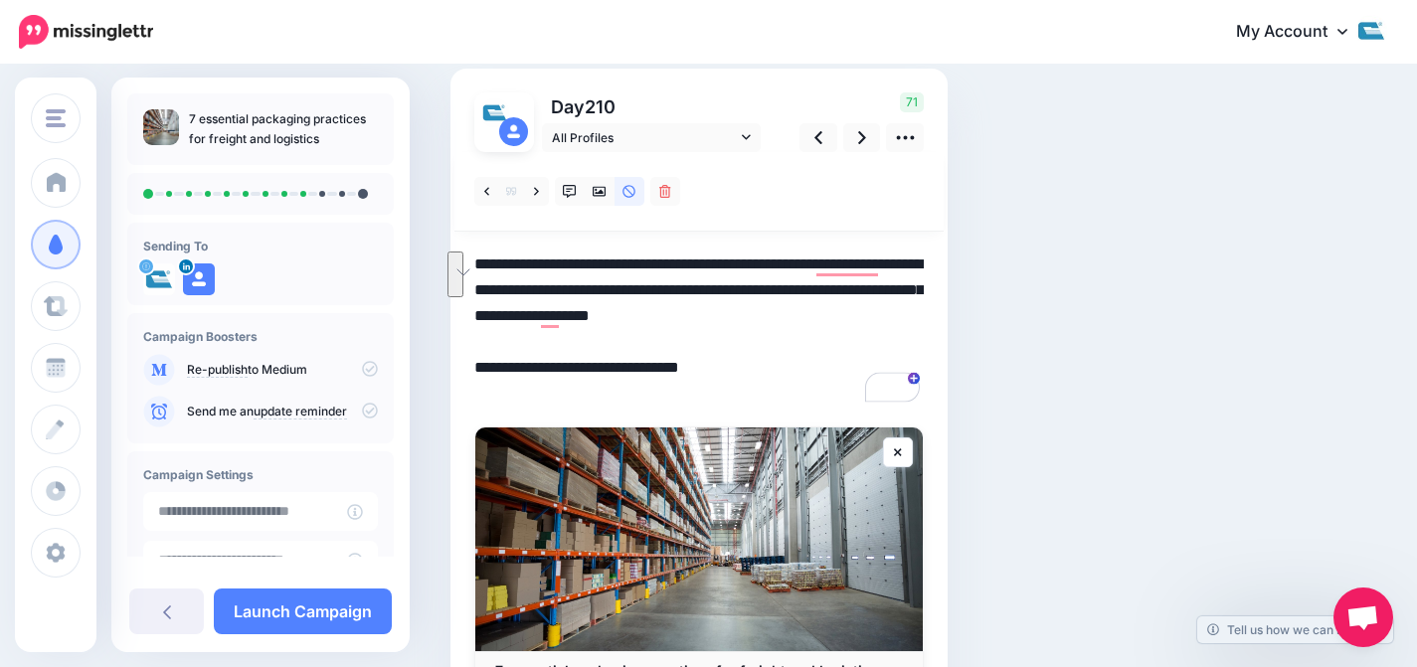
drag, startPoint x: 632, startPoint y: 358, endPoint x: 437, endPoint y: 319, distance: 198.7
click at [437, 319] on div "Social Posts Review the social posts that will be sent to promote this content.…" at bounding box center [837, 377] width 805 height 830
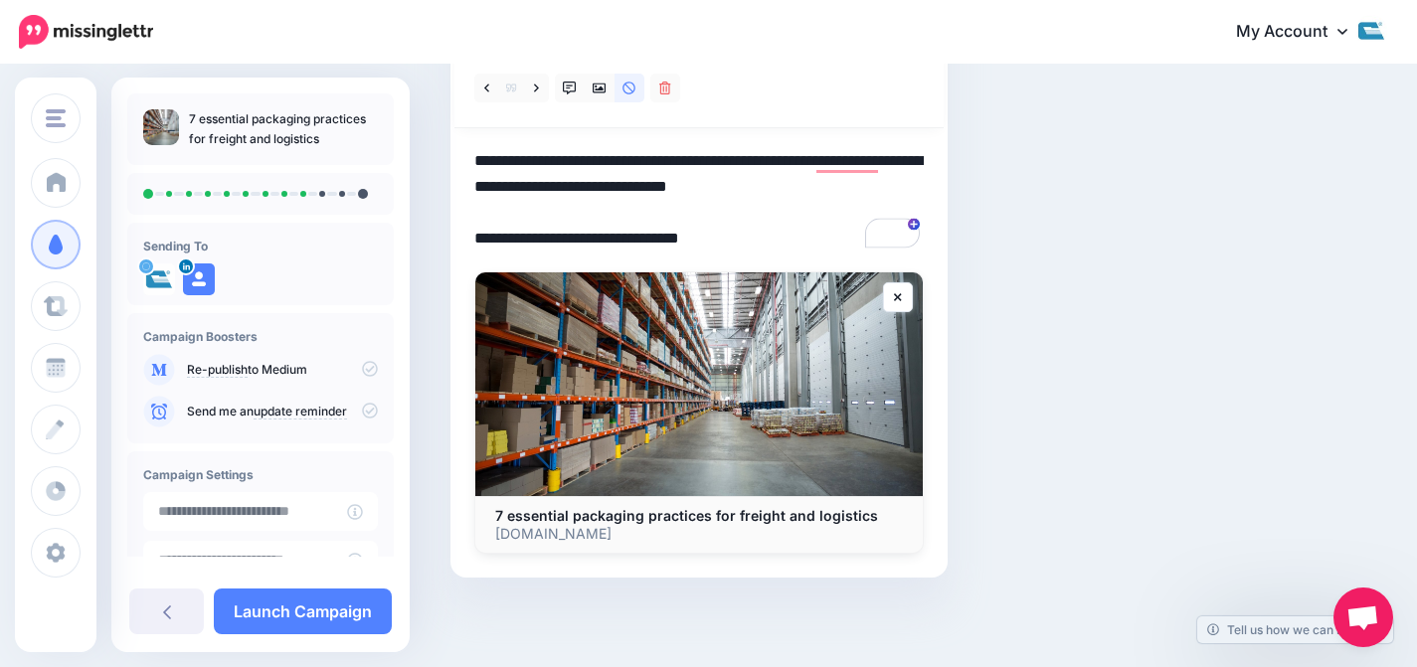
scroll to position [0, 0]
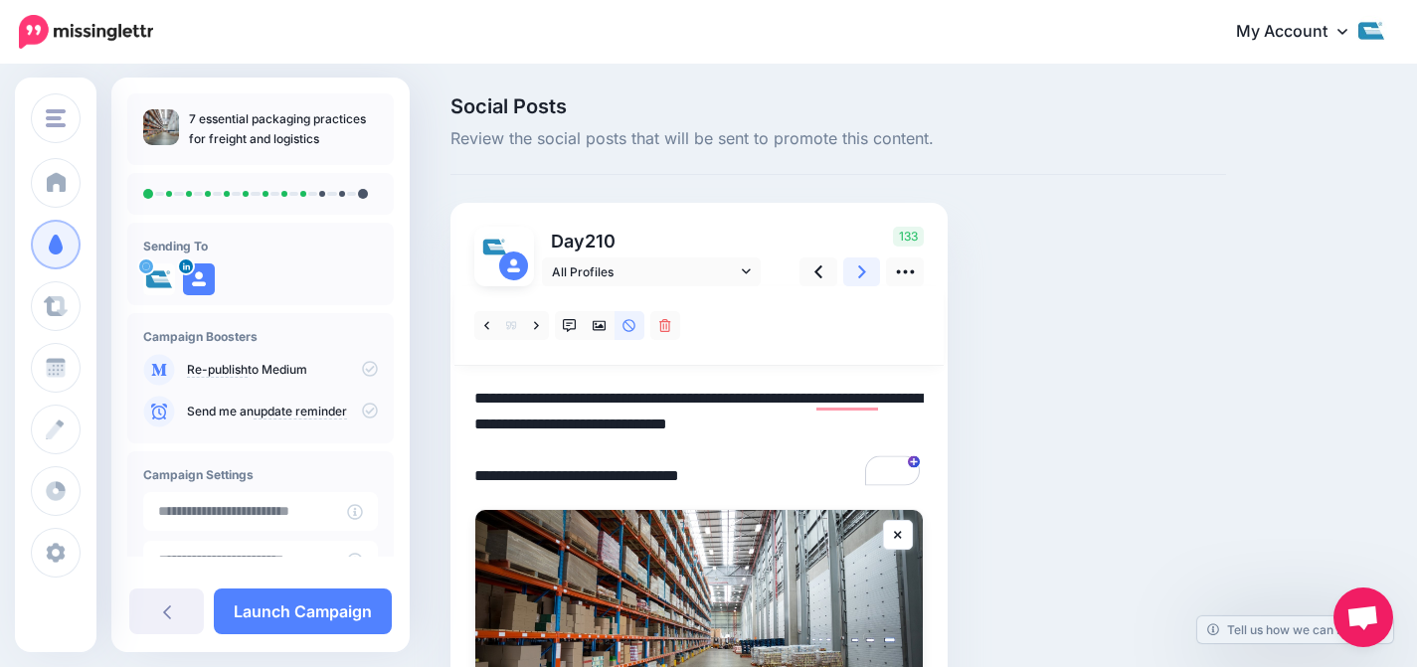
click at [857, 265] on link at bounding box center [862, 272] width 38 height 29
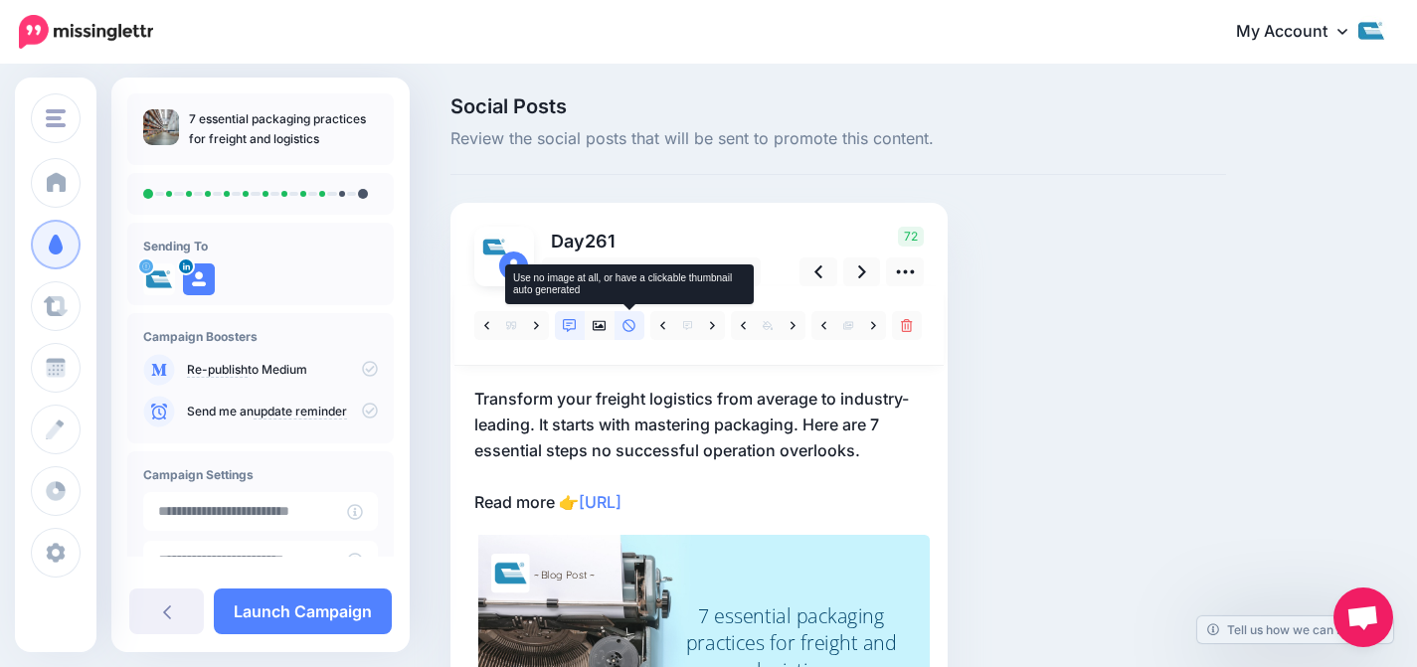
click at [635, 328] on icon at bounding box center [629, 326] width 14 height 14
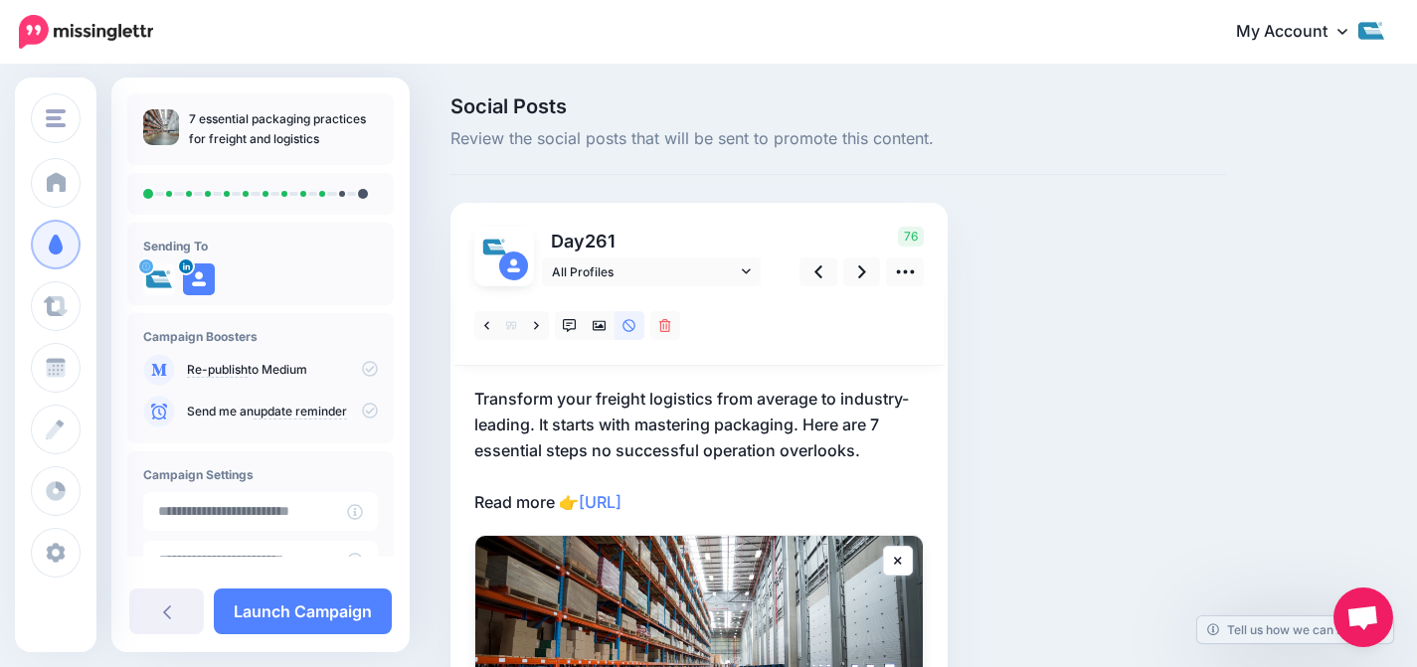
click at [541, 417] on p "Transform your freight logistics from average to industry-leading. It starts wi…" at bounding box center [698, 450] width 449 height 129
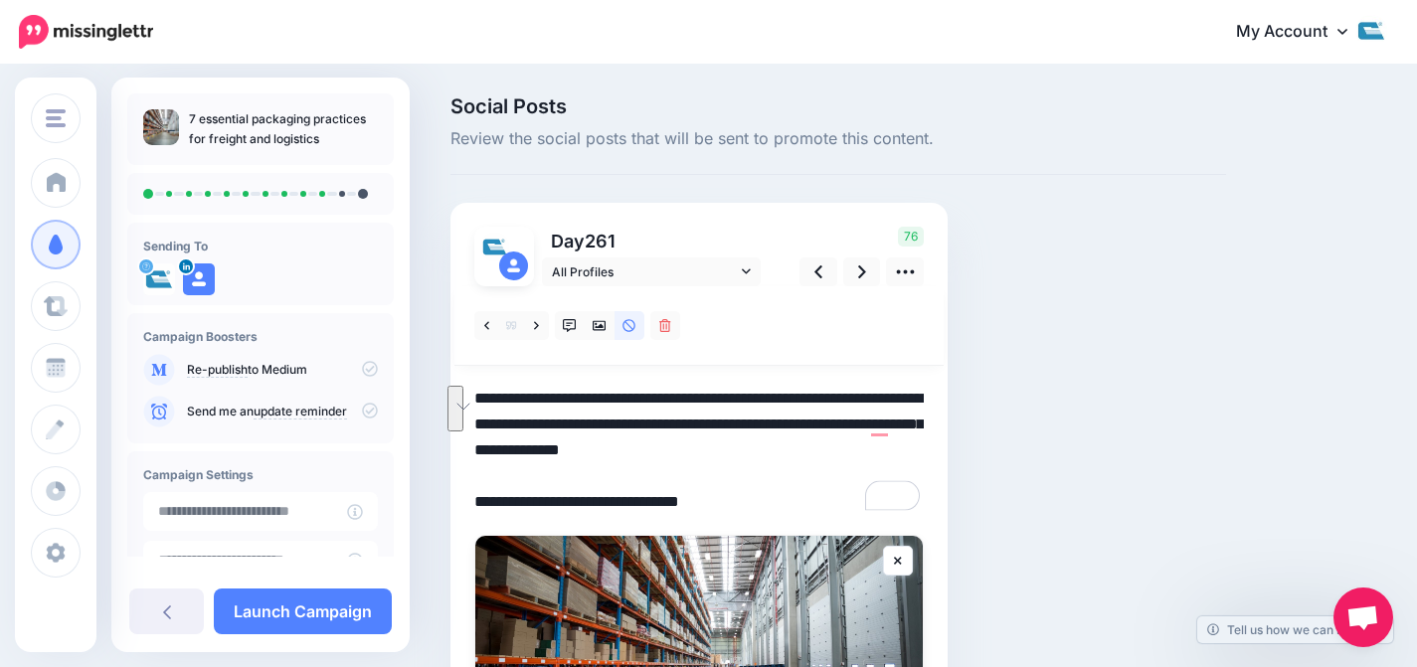
drag, startPoint x: 540, startPoint y: 426, endPoint x: 860, endPoint y: 455, distance: 321.5
click at [860, 455] on textarea "**********" at bounding box center [698, 450] width 449 height 129
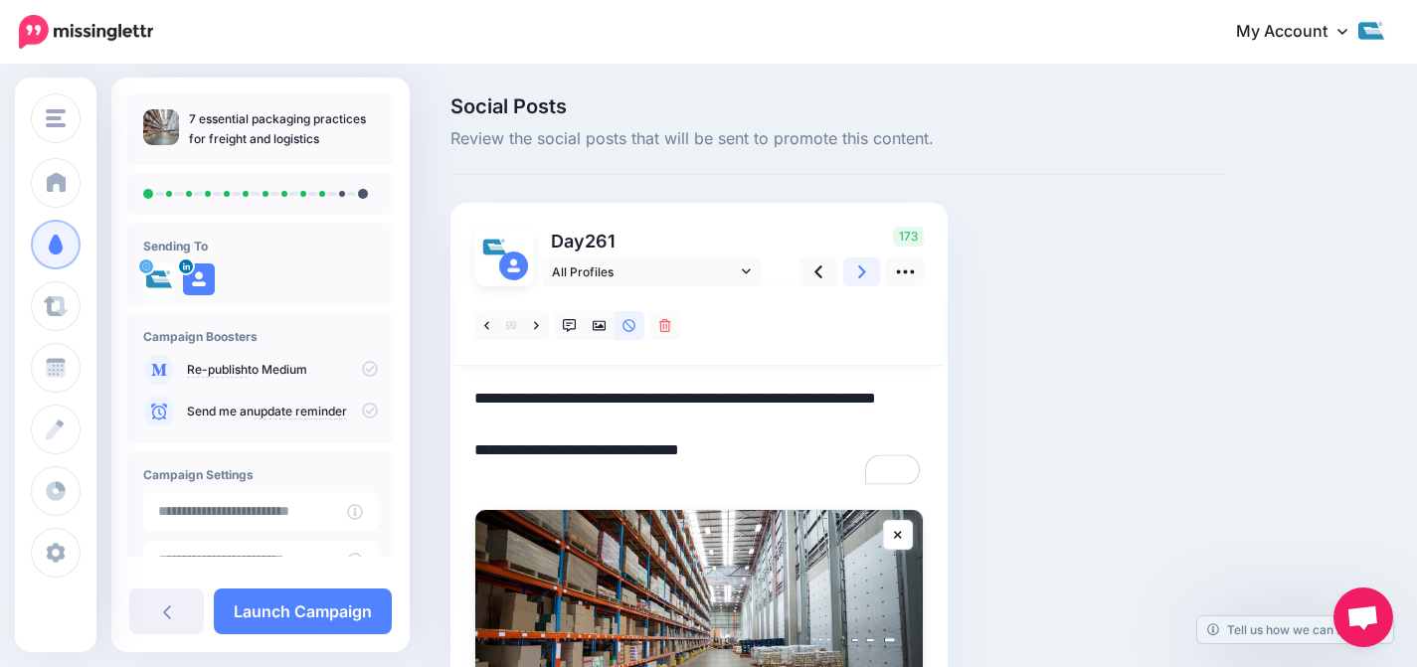
type textarea "**********"
click at [860, 265] on icon at bounding box center [862, 271] width 8 height 13
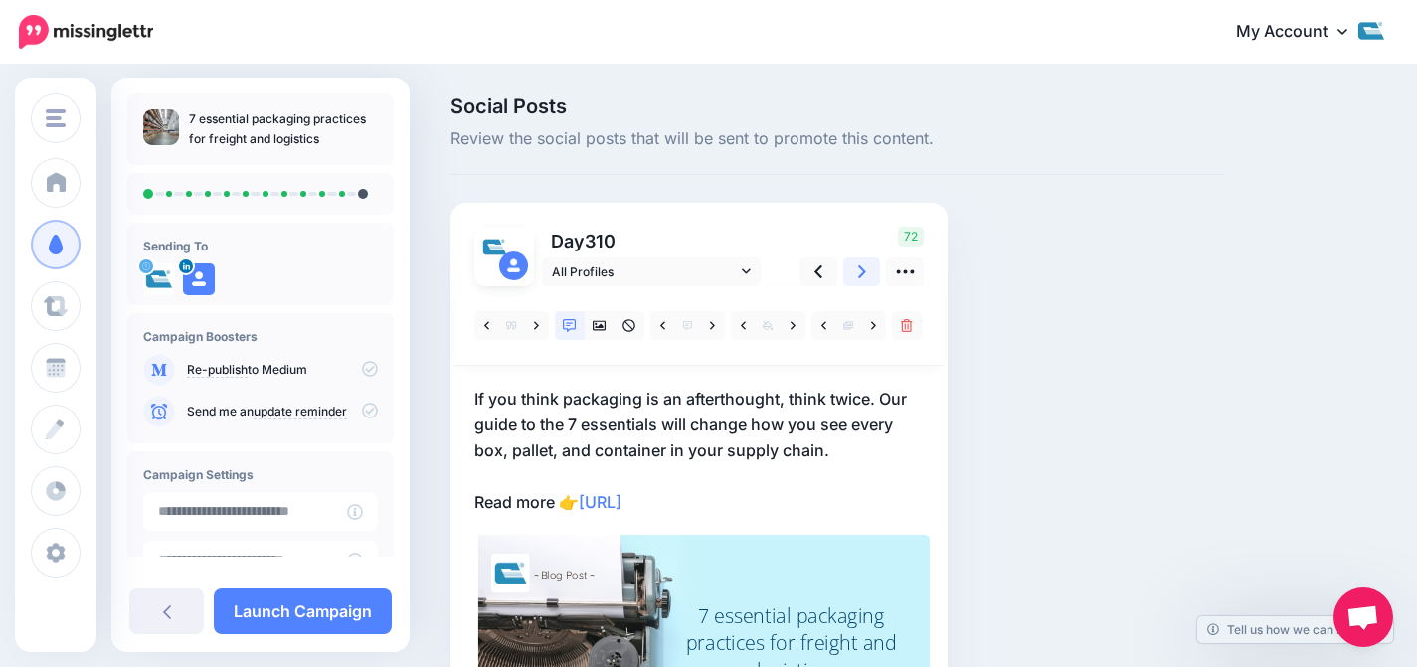
click at [860, 268] on icon at bounding box center [862, 271] width 8 height 13
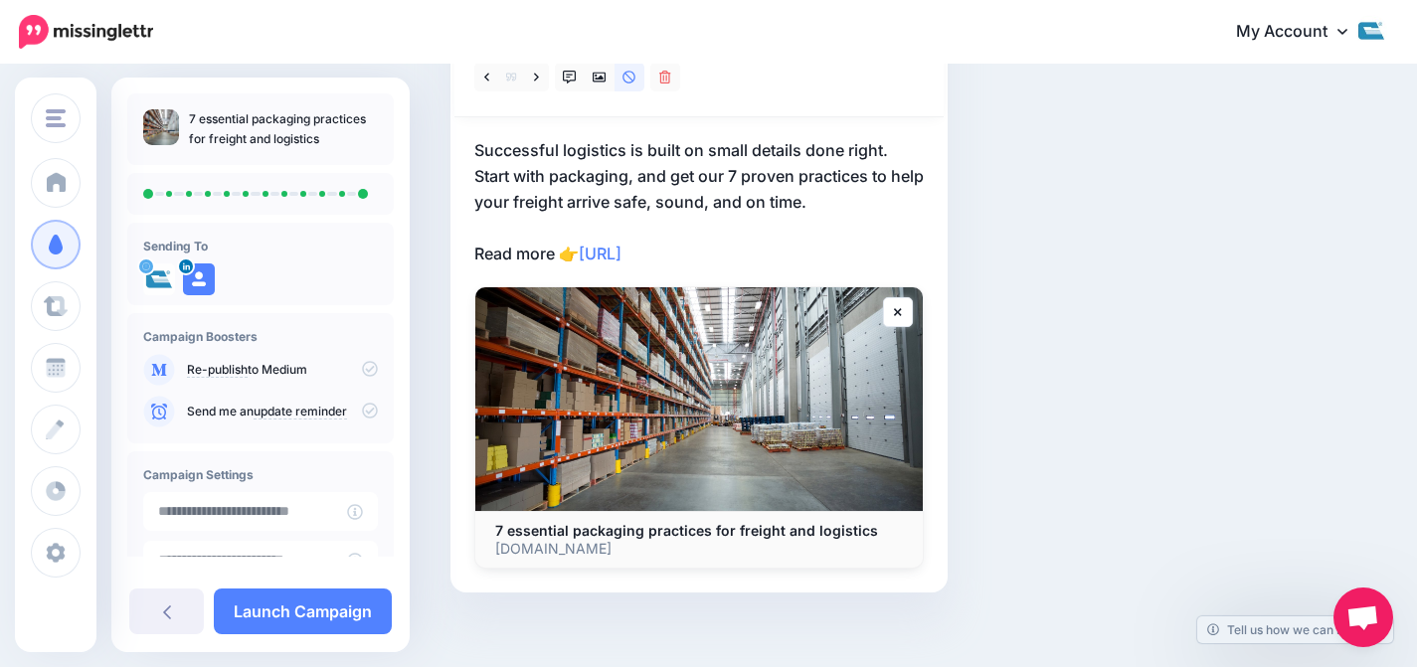
scroll to position [250, 0]
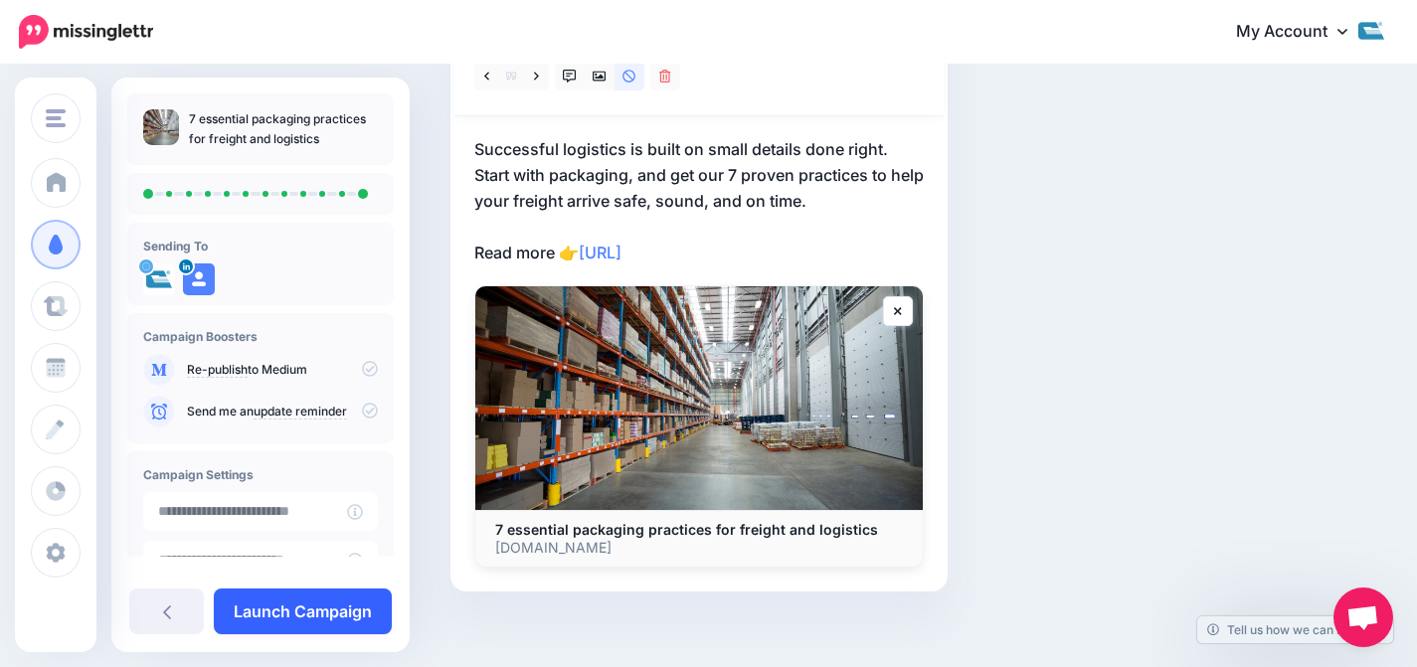
click at [268, 600] on link "Launch Campaign" at bounding box center [303, 612] width 178 height 46
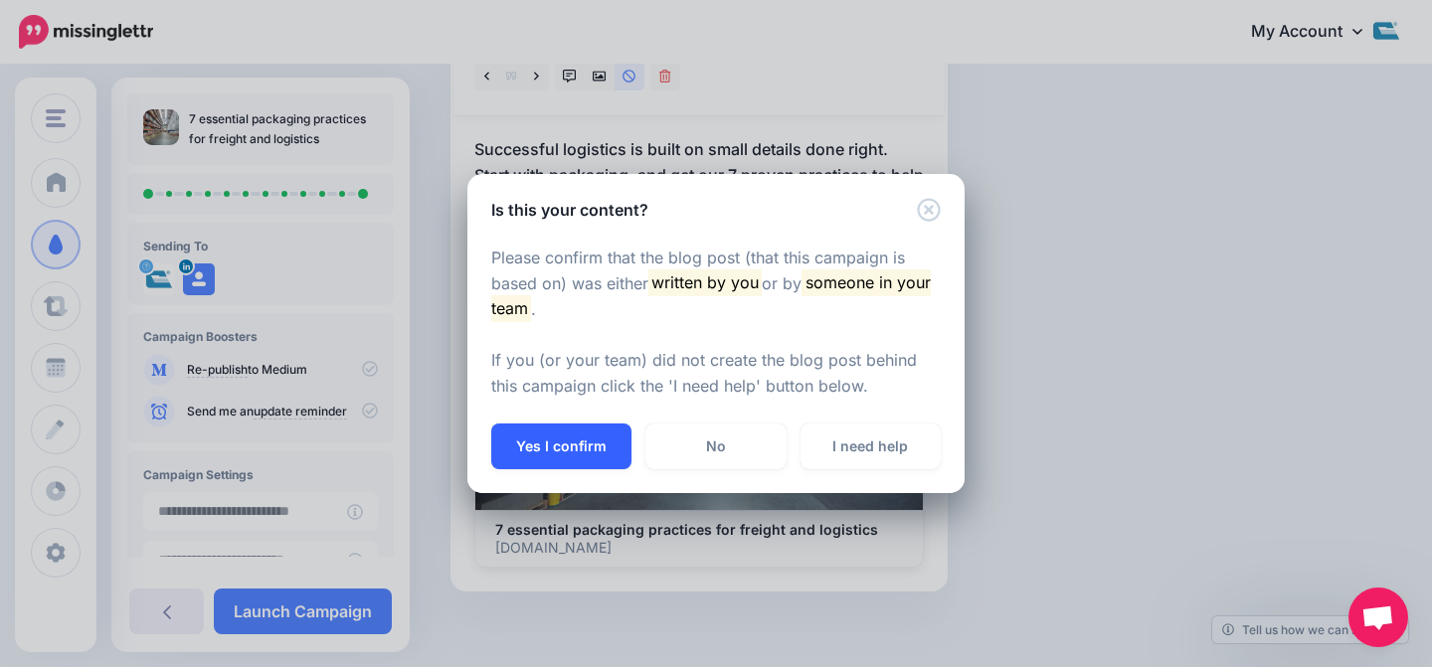
click at [586, 449] on button "Yes I confirm" at bounding box center [561, 447] width 140 height 46
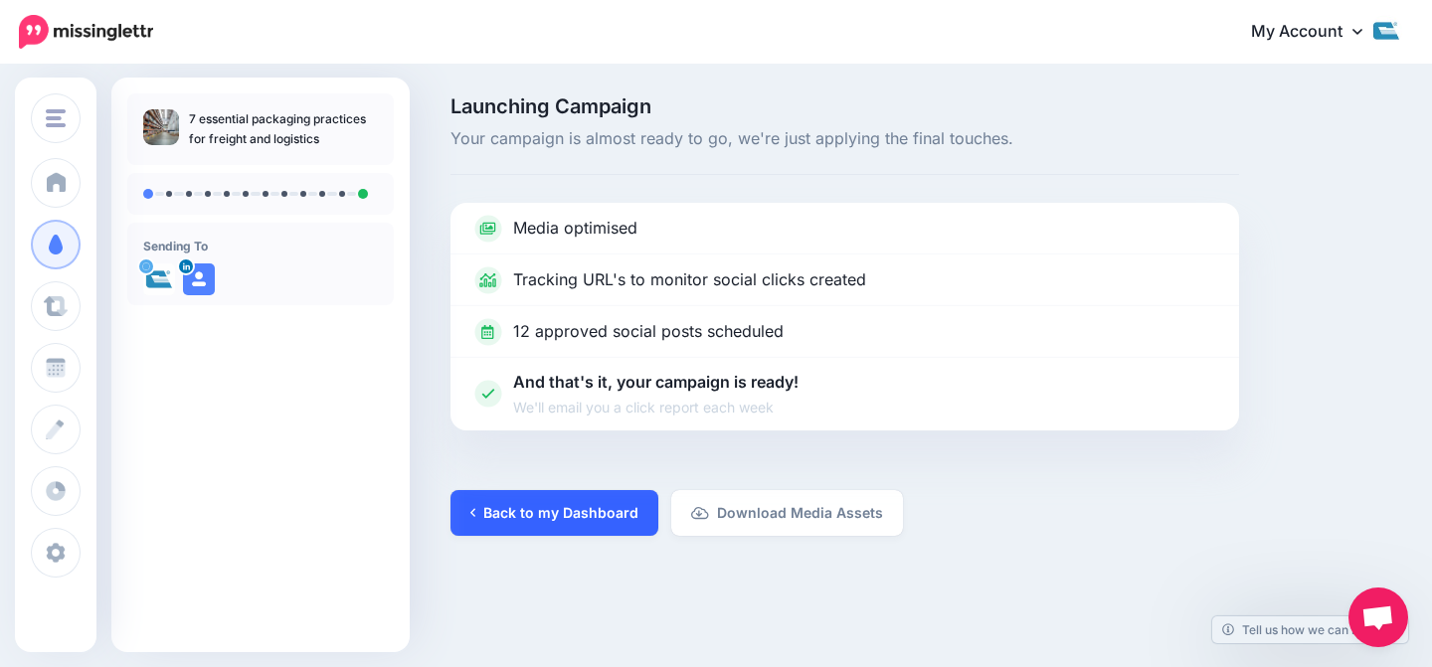
click at [551, 507] on link "Back to my Dashboard" at bounding box center [554, 513] width 208 height 46
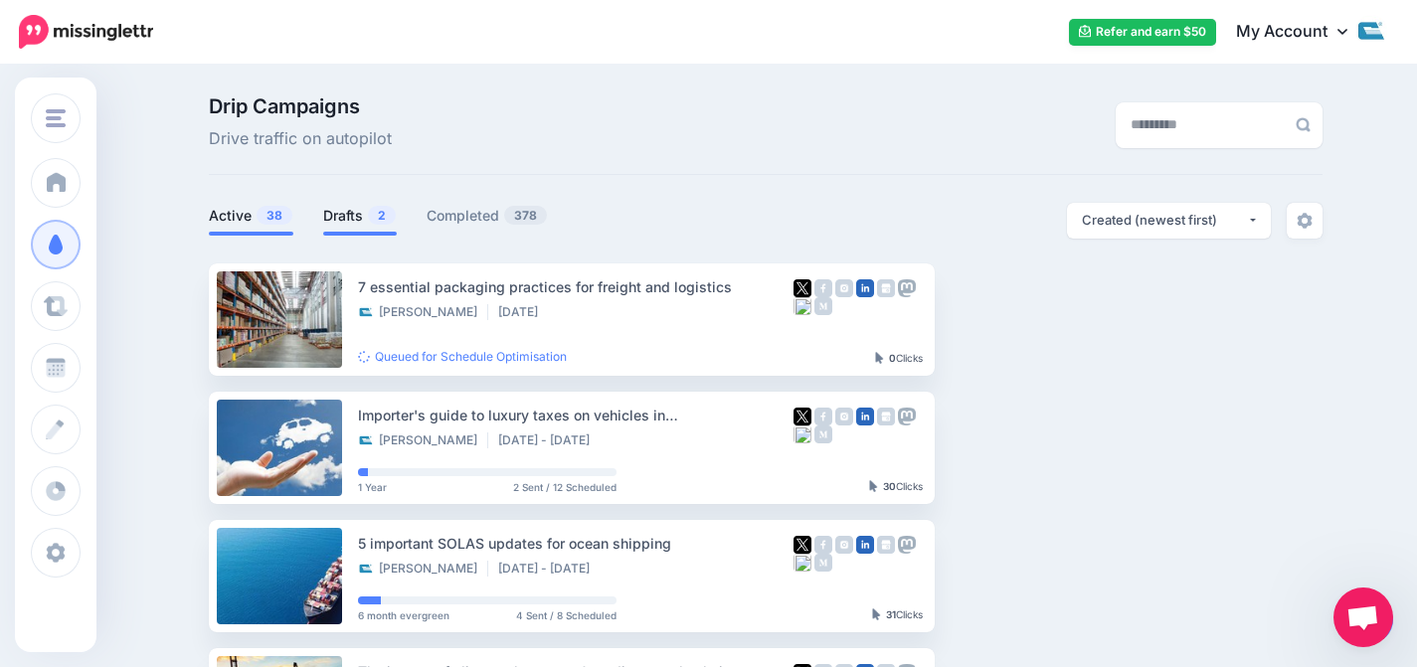
click at [336, 227] on link "Drafts 2" at bounding box center [360, 216] width 74 height 24
